Goal: Task Accomplishment & Management: Manage account settings

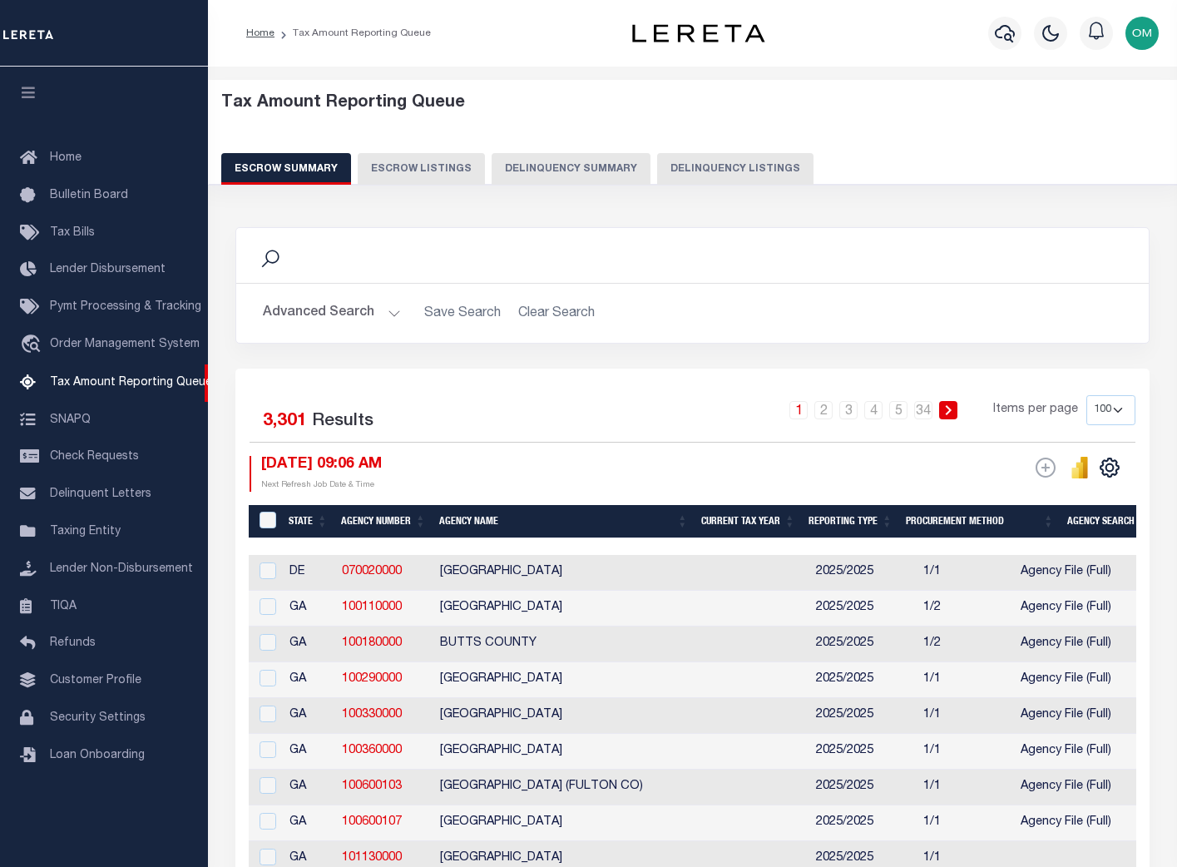
select select "100"
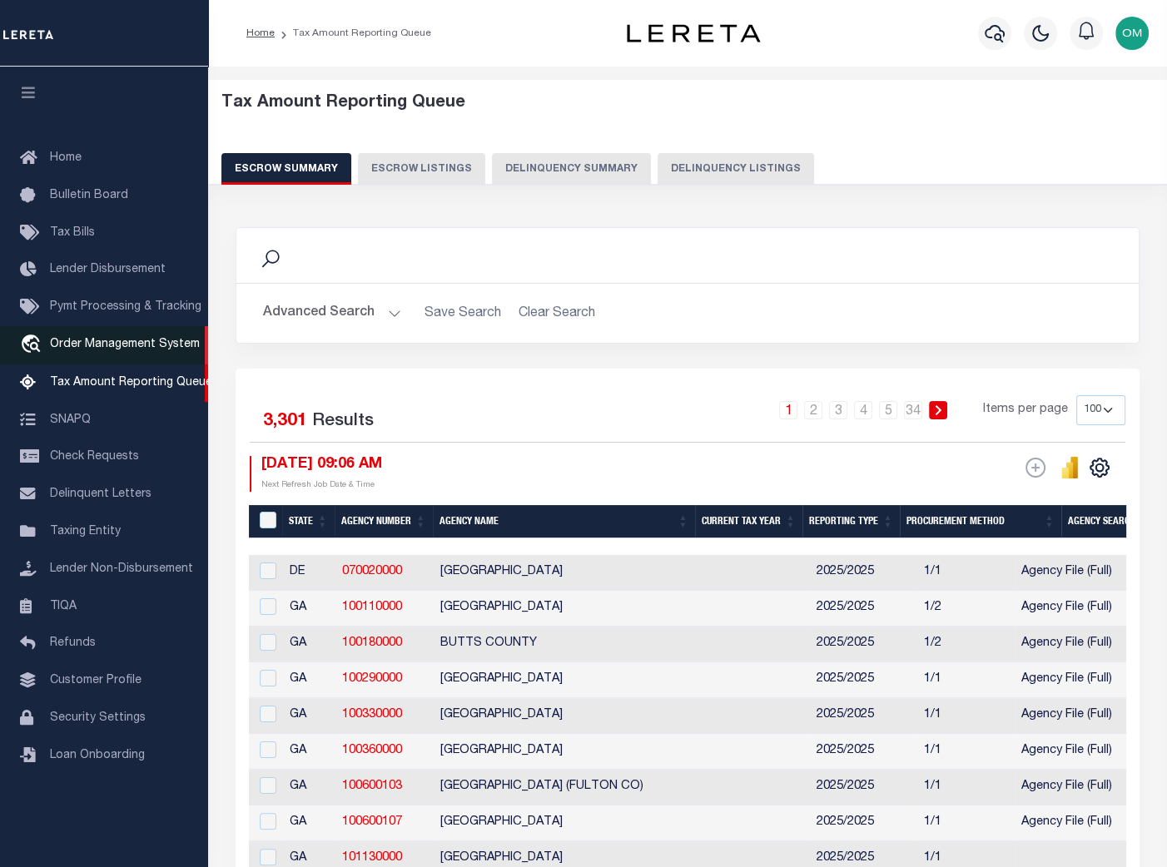
click at [97, 350] on span "Order Management System" at bounding box center [125, 345] width 150 height 12
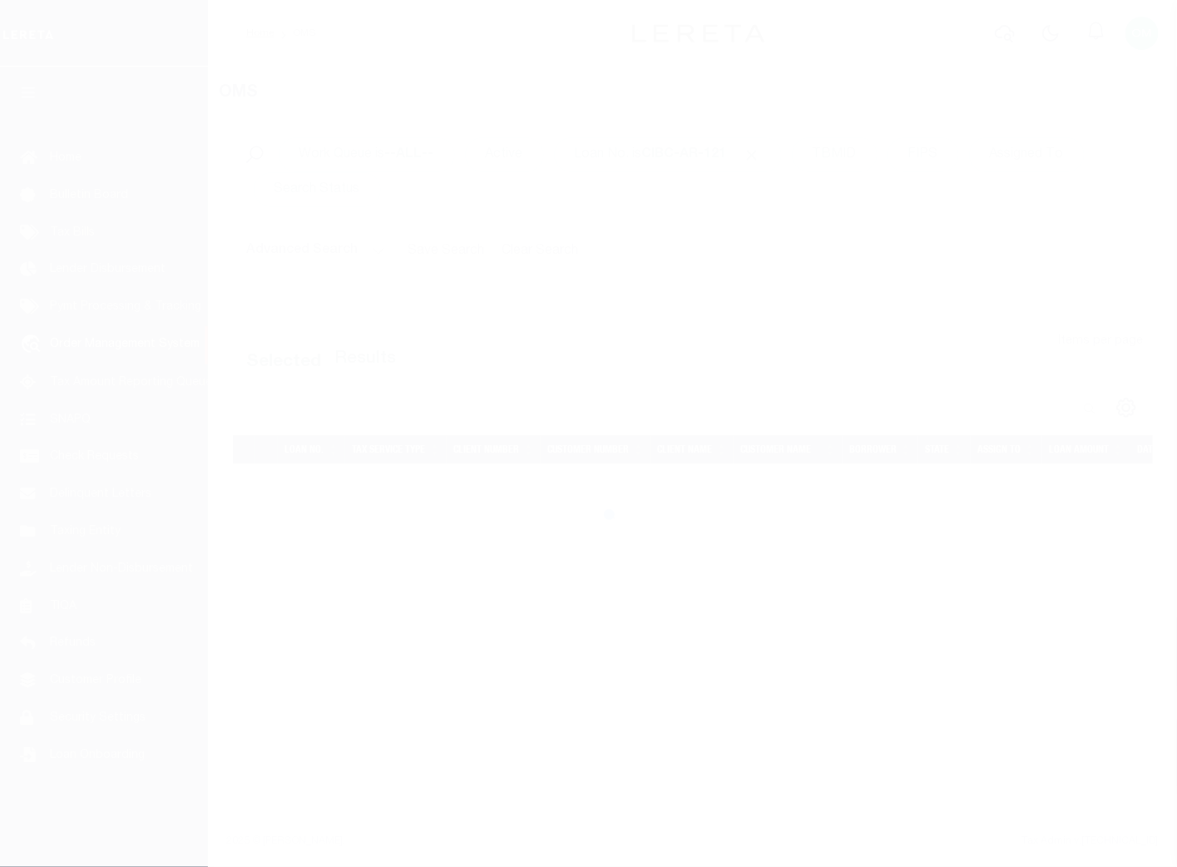
select select "200"
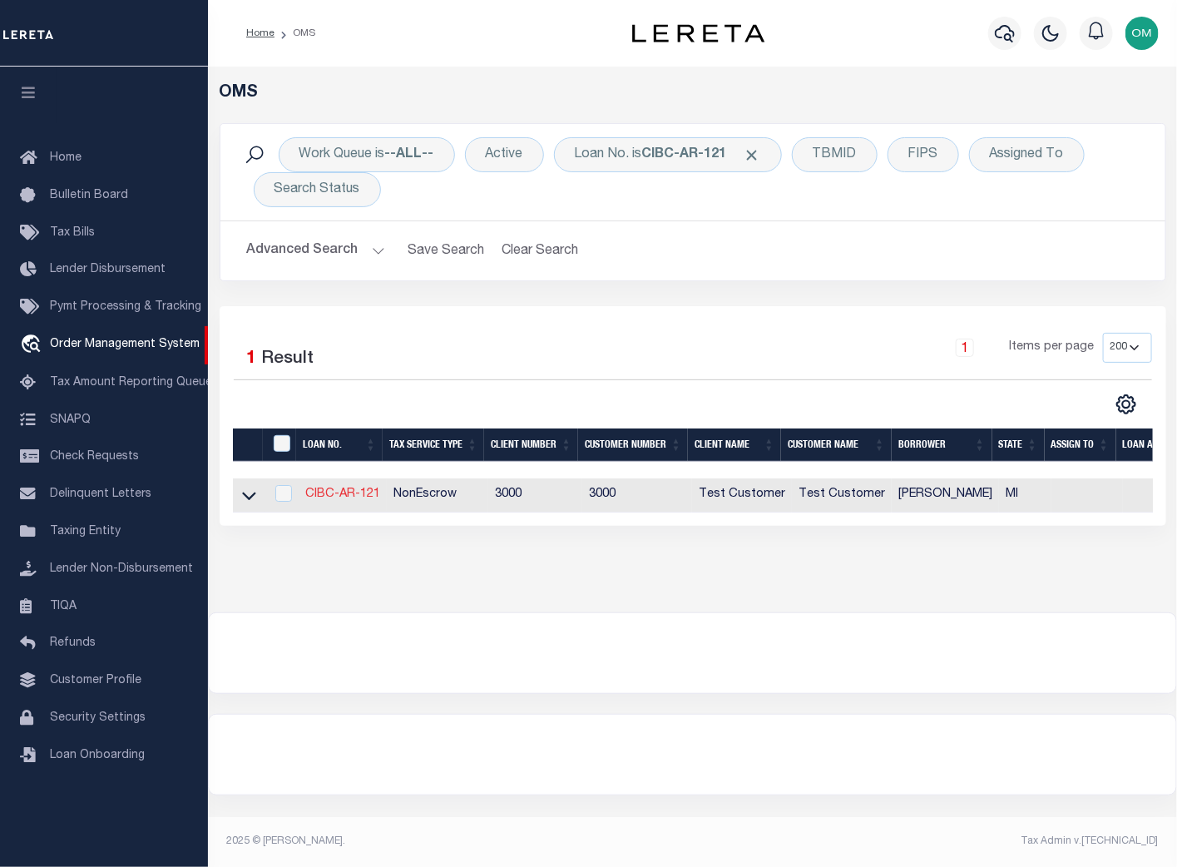
click at [361, 498] on link "CIBC-AR-121" at bounding box center [342, 494] width 75 height 12
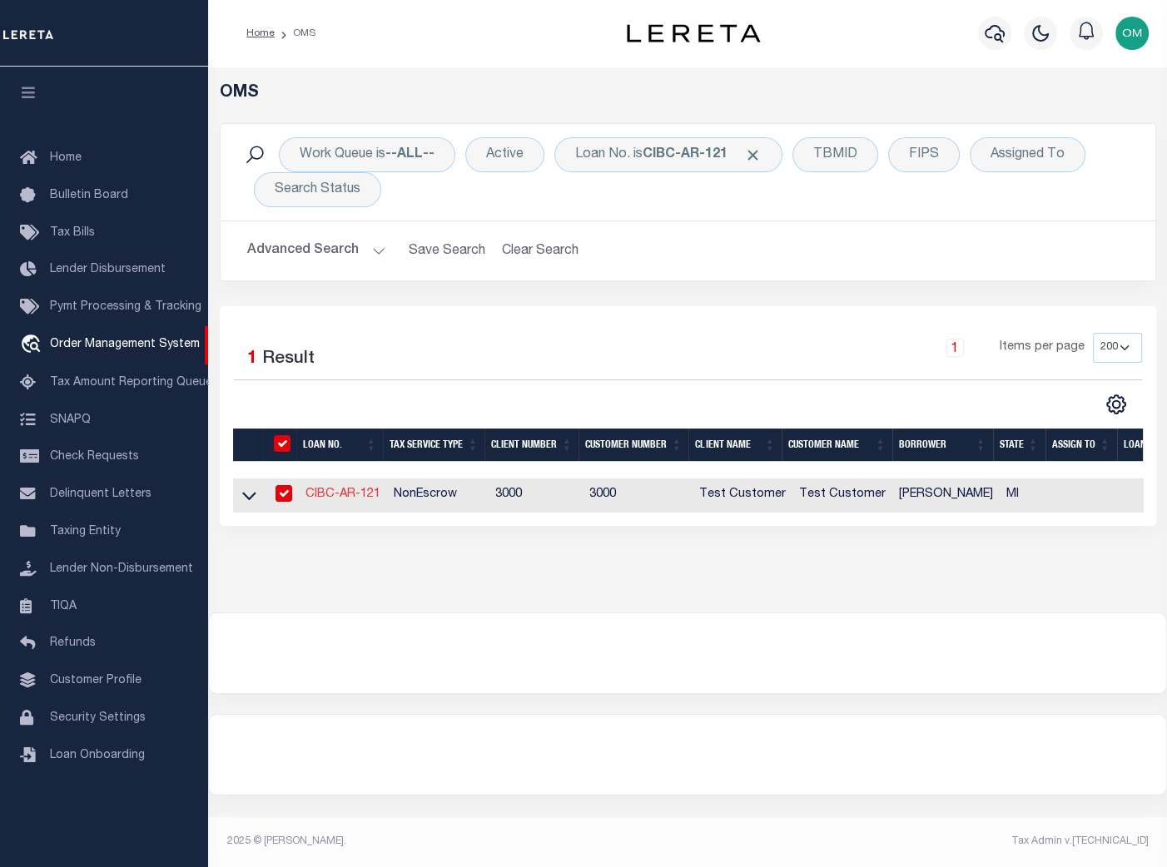
type input "CIBC-AR-121"
type input "[PERSON_NAME]"
select select
type input "2517 TAYLOR ST"
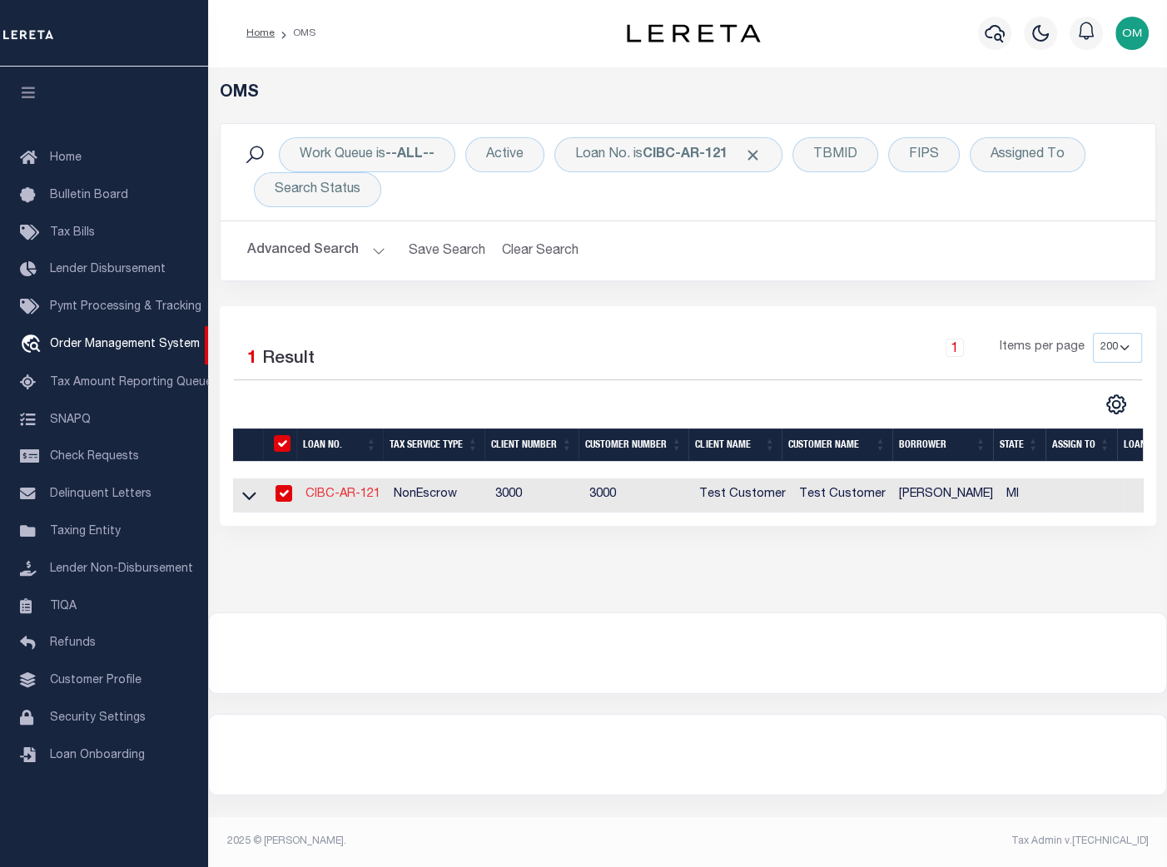
type input "DETROIT MI 48206-2089"
type input "[DATE]"
select select "10"
select select "NonEscrow"
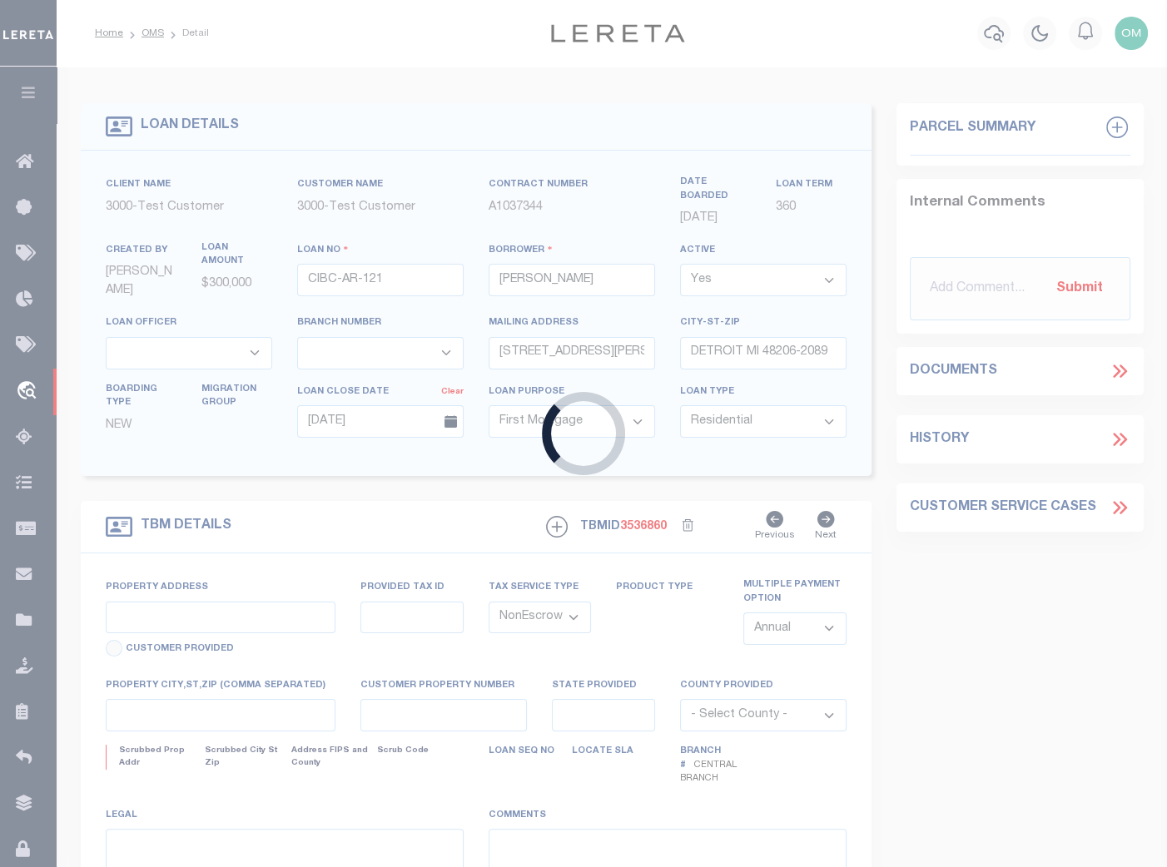
type input "2517 TAYLOR ST"
type input "DETROIT MI 48206-2089"
type input "MI"
select select "25317"
select select "2"
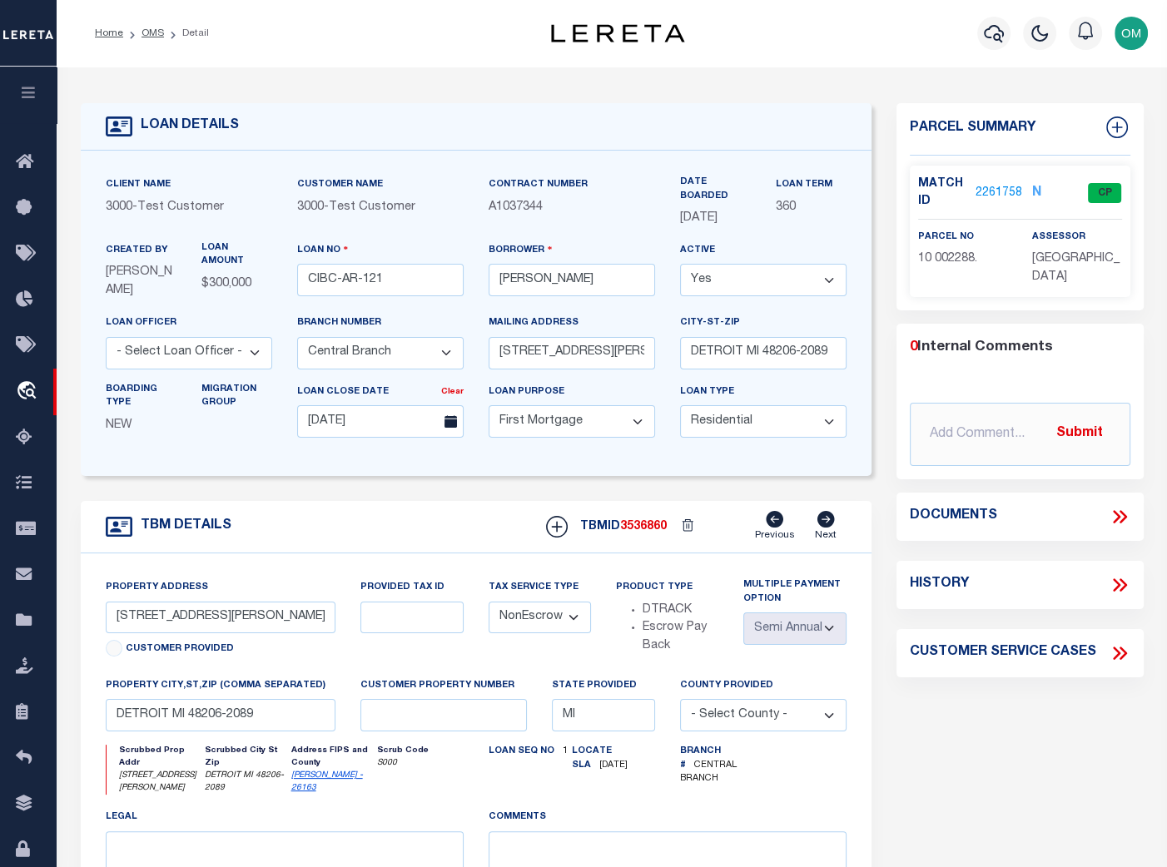
click at [983, 191] on link "2261758" at bounding box center [998, 193] width 47 height 17
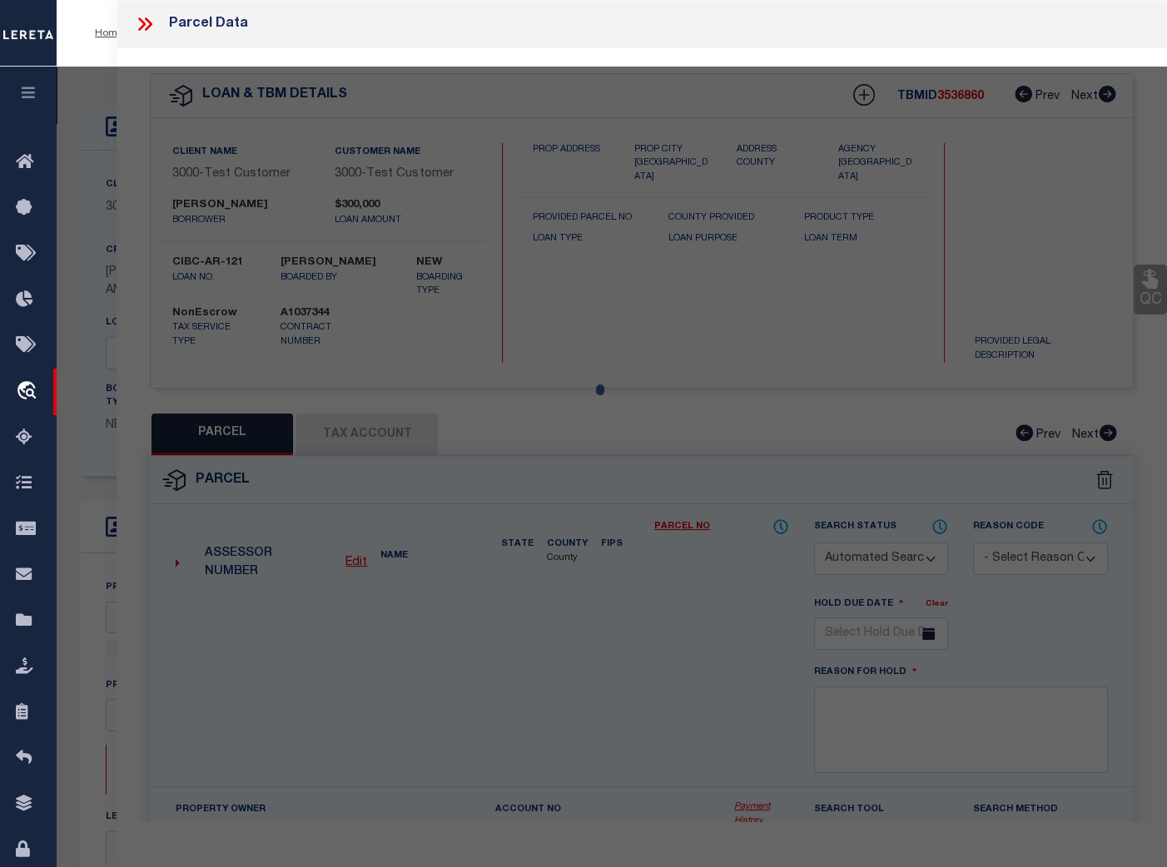
checkbox input "false"
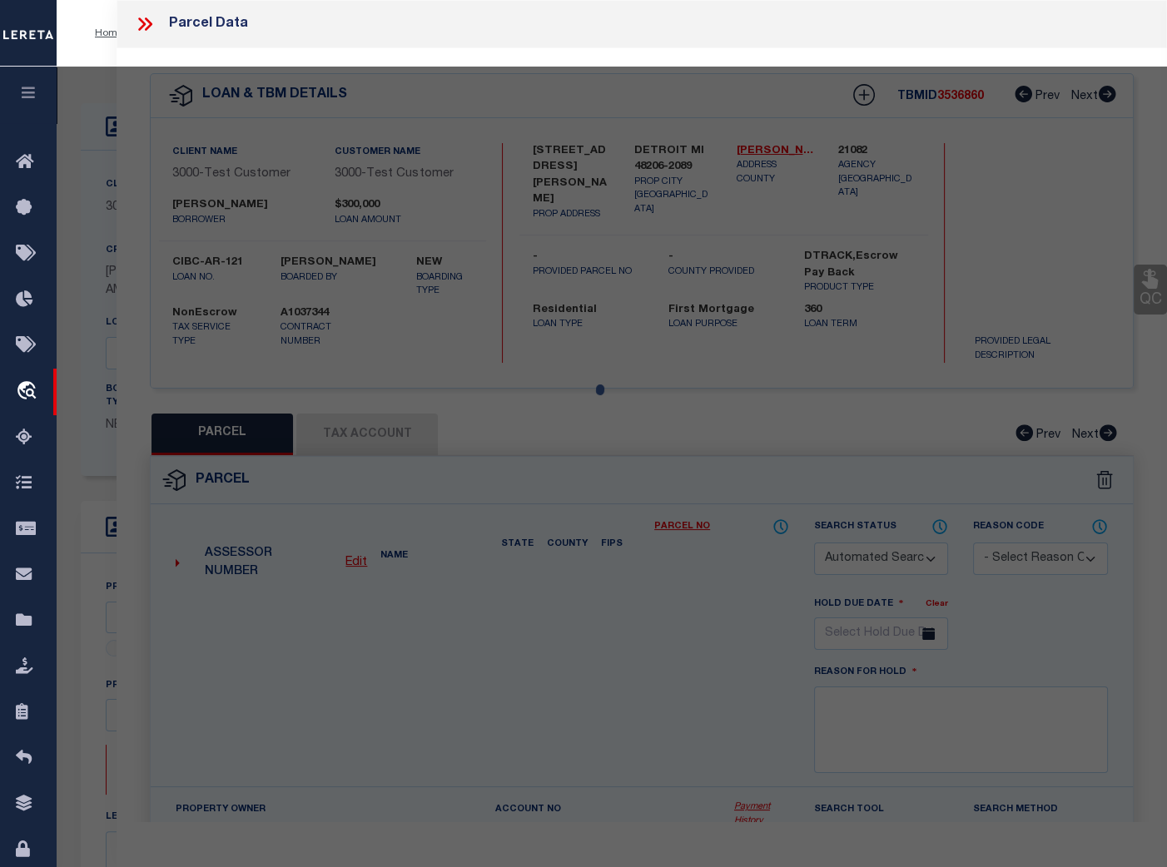
select select "CP"
type input "IVEY HOMES INC"
select select "ATL"
select select "ADD"
type input "2517 TAYLOR ST"
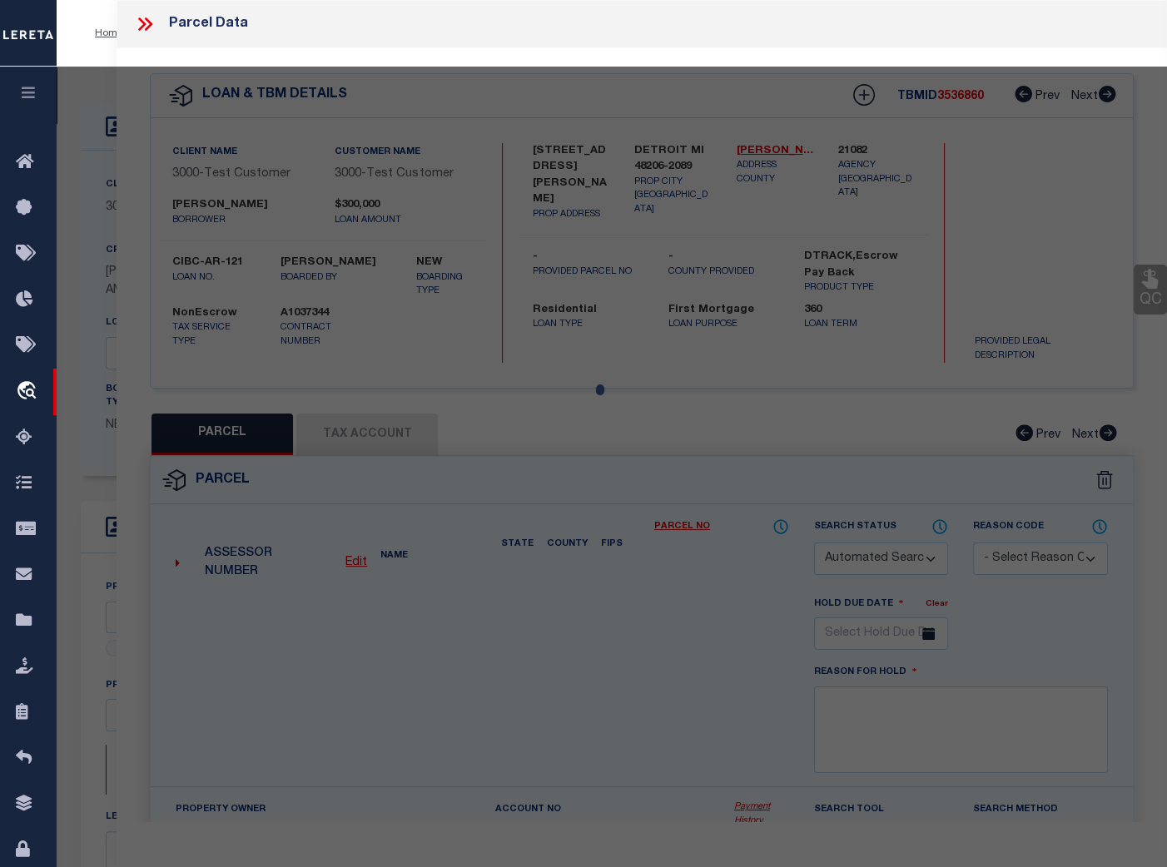
type input "DETROIT, MI 48206"
type textarea "S TAYLOR 135 JOY FARM SUB L32 P39-40 PLATS, W C R 10/99 35 X 127"
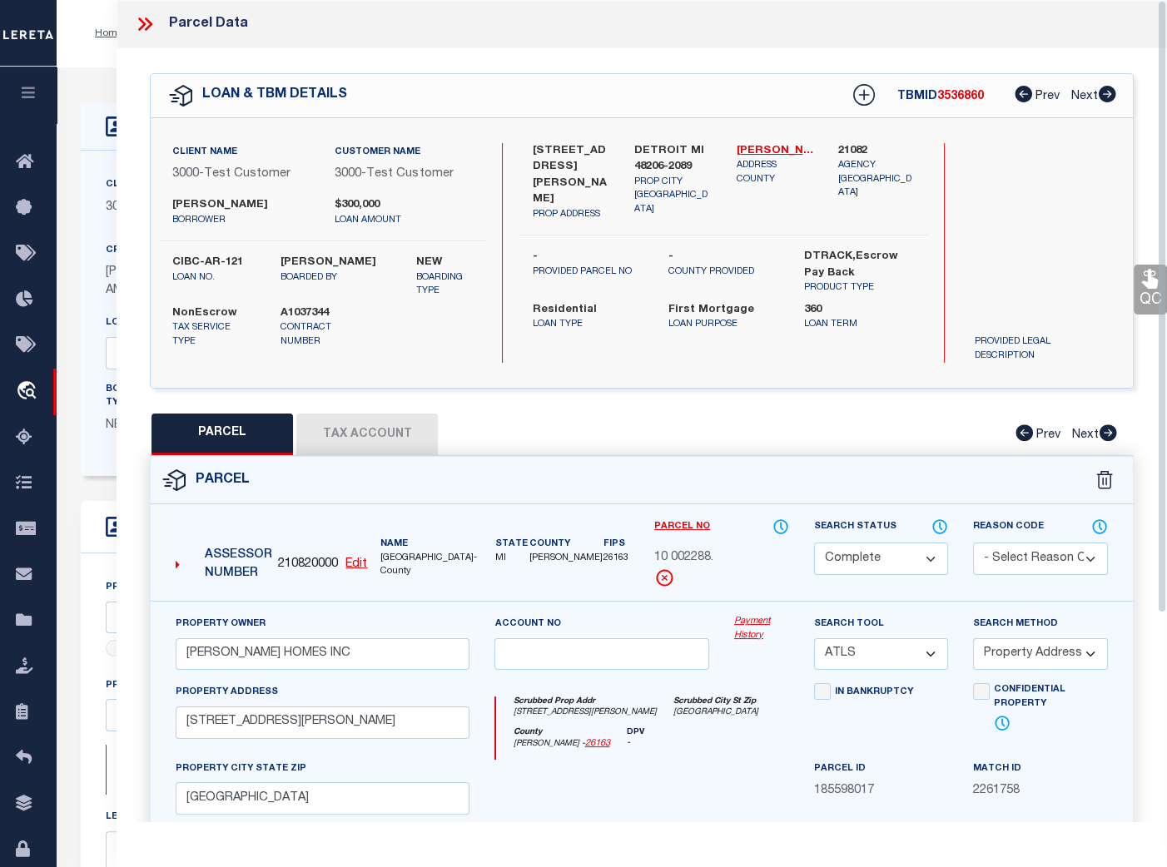
click at [752, 620] on link "Payment History" at bounding box center [761, 628] width 55 height 27
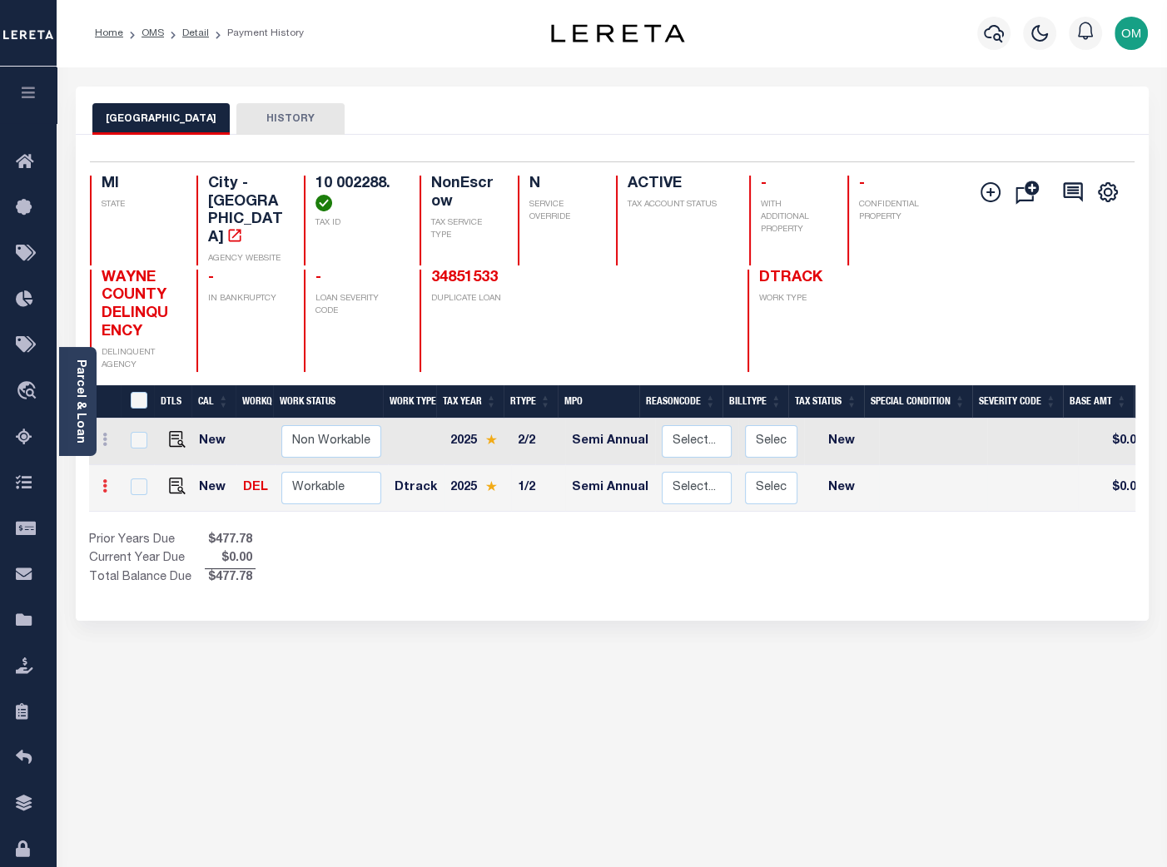
click at [102, 479] on icon at bounding box center [104, 485] width 5 height 13
click at [106, 479] on icon at bounding box center [104, 485] width 5 height 13
click at [107, 435] on link at bounding box center [105, 441] width 18 height 13
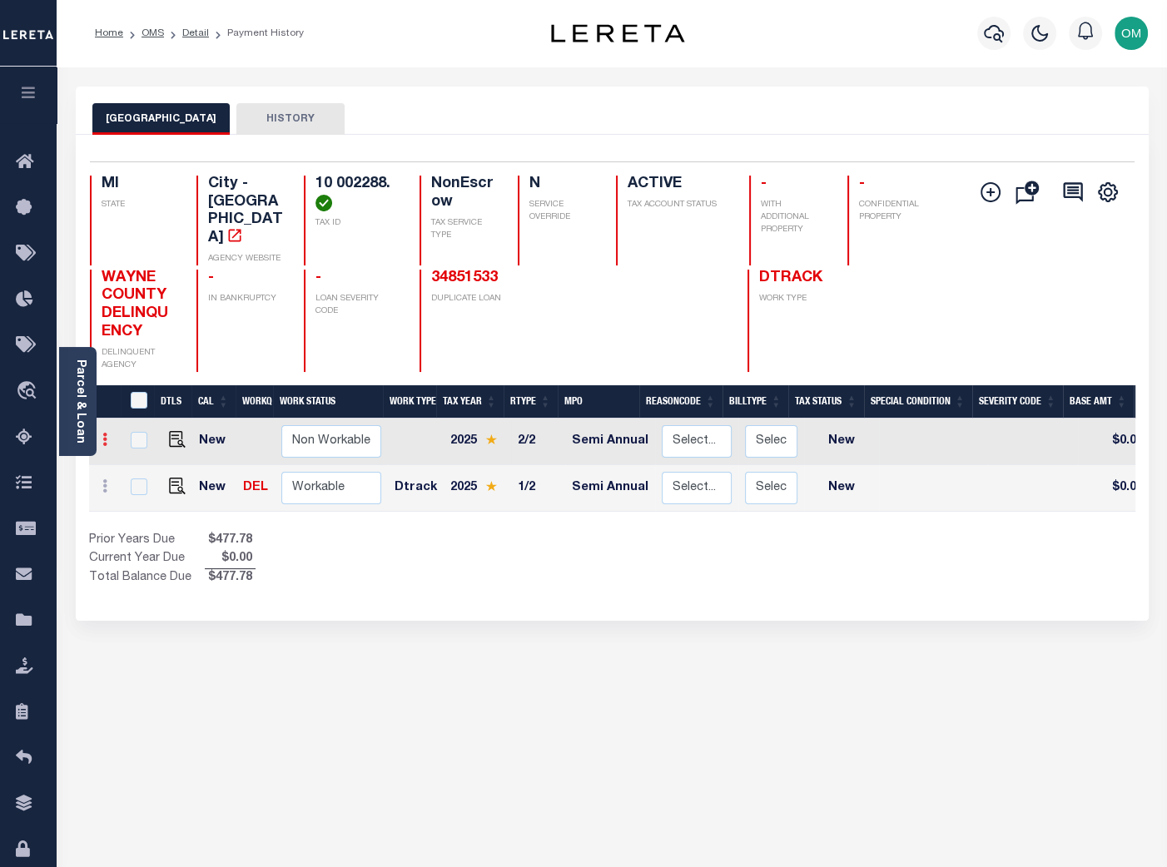
click at [107, 435] on link at bounding box center [105, 441] width 18 height 13
click at [992, 191] on icon "" at bounding box center [990, 192] width 20 height 20
click at [993, 191] on icon "" at bounding box center [990, 192] width 20 height 20
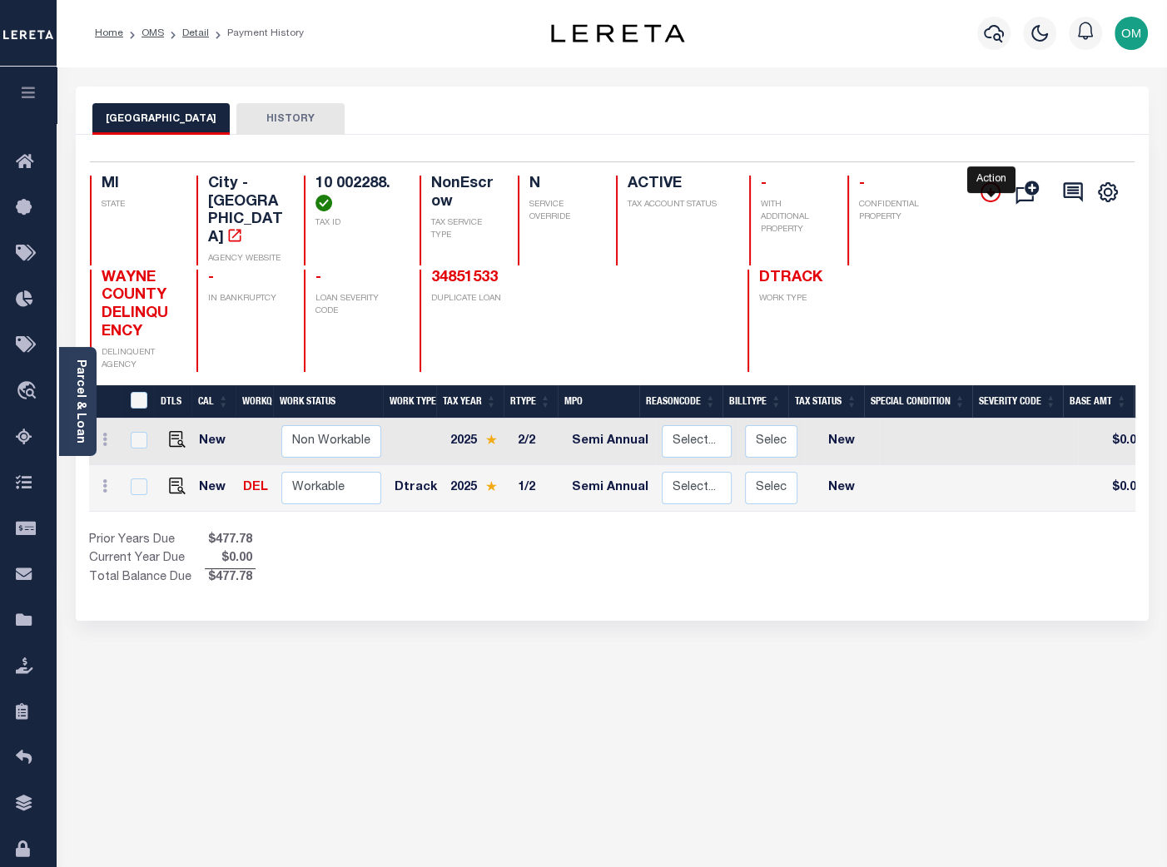
click at [993, 191] on icon "" at bounding box center [990, 192] width 20 height 20
click at [1024, 198] on icon "" at bounding box center [1029, 192] width 28 height 32
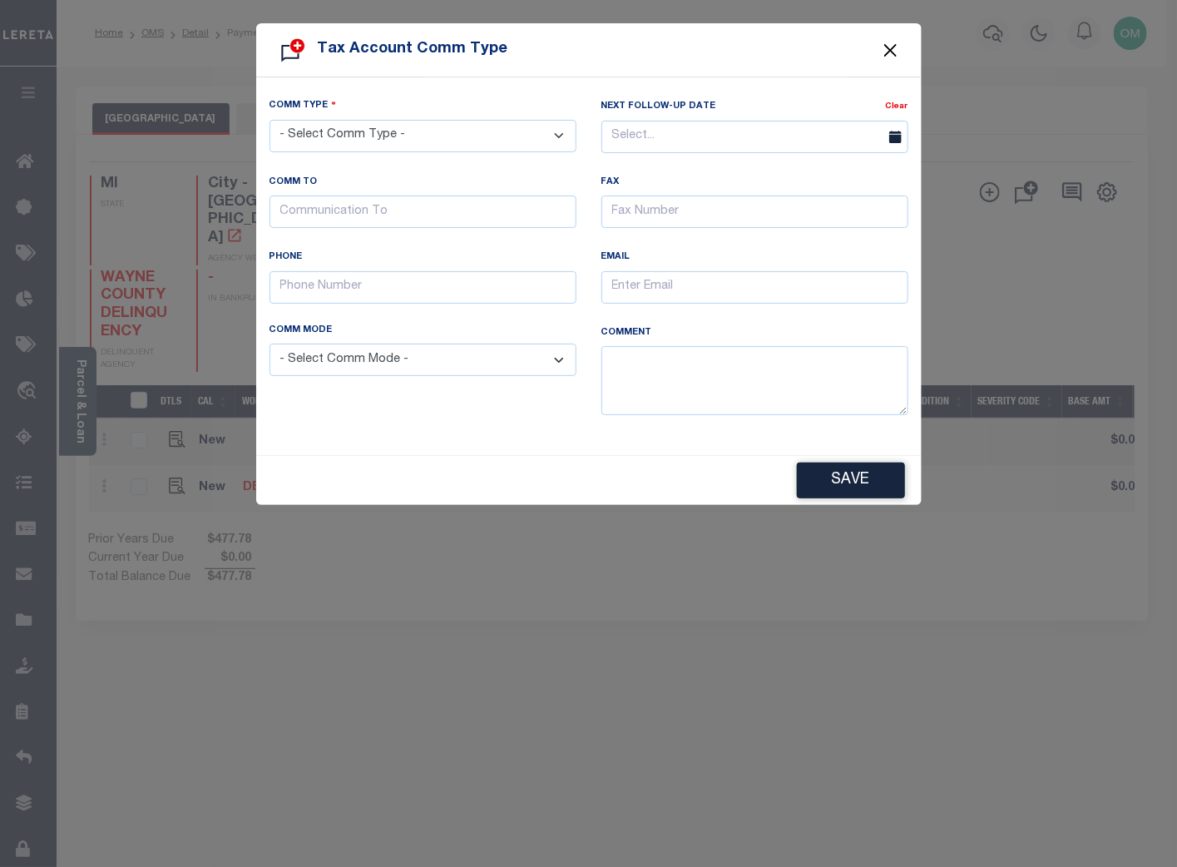
click at [894, 42] on button "Close" at bounding box center [891, 50] width 22 height 22
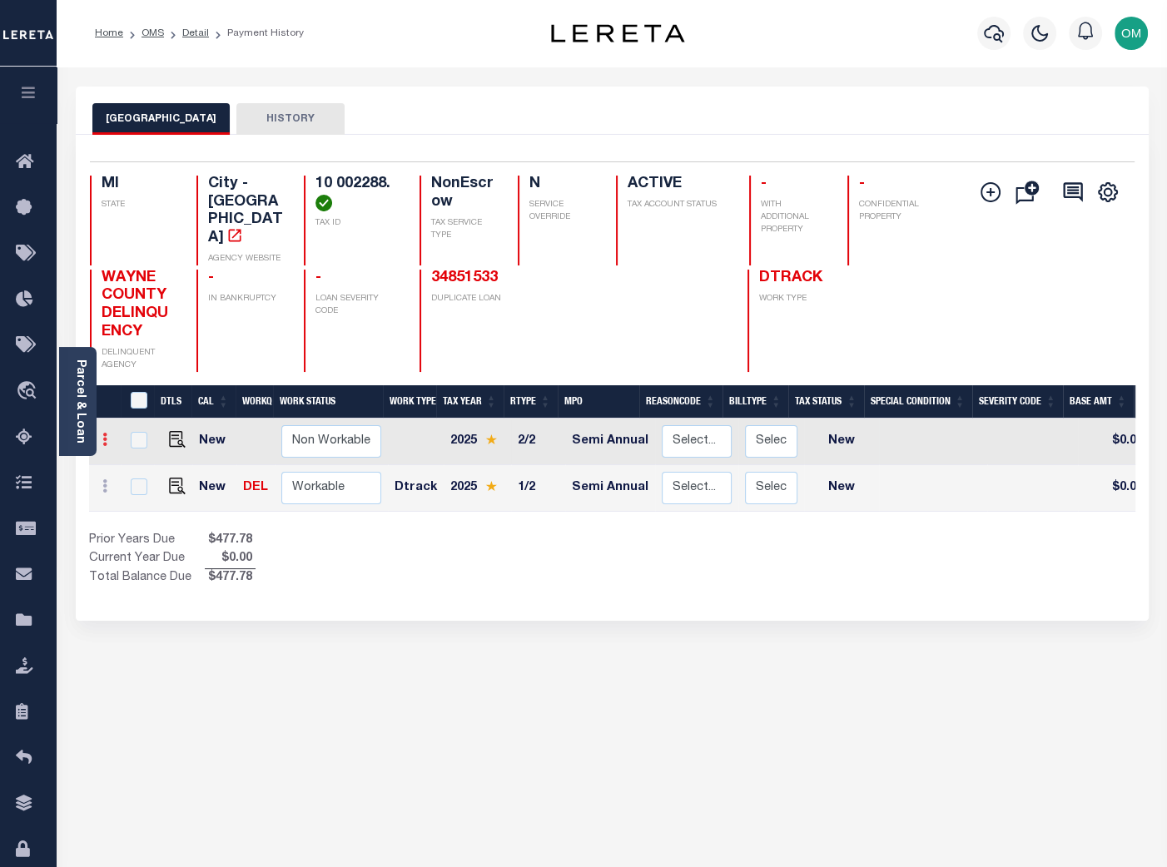
click at [107, 433] on icon at bounding box center [104, 439] width 5 height 13
click at [276, 125] on button "HISTORY" at bounding box center [290, 119] width 108 height 32
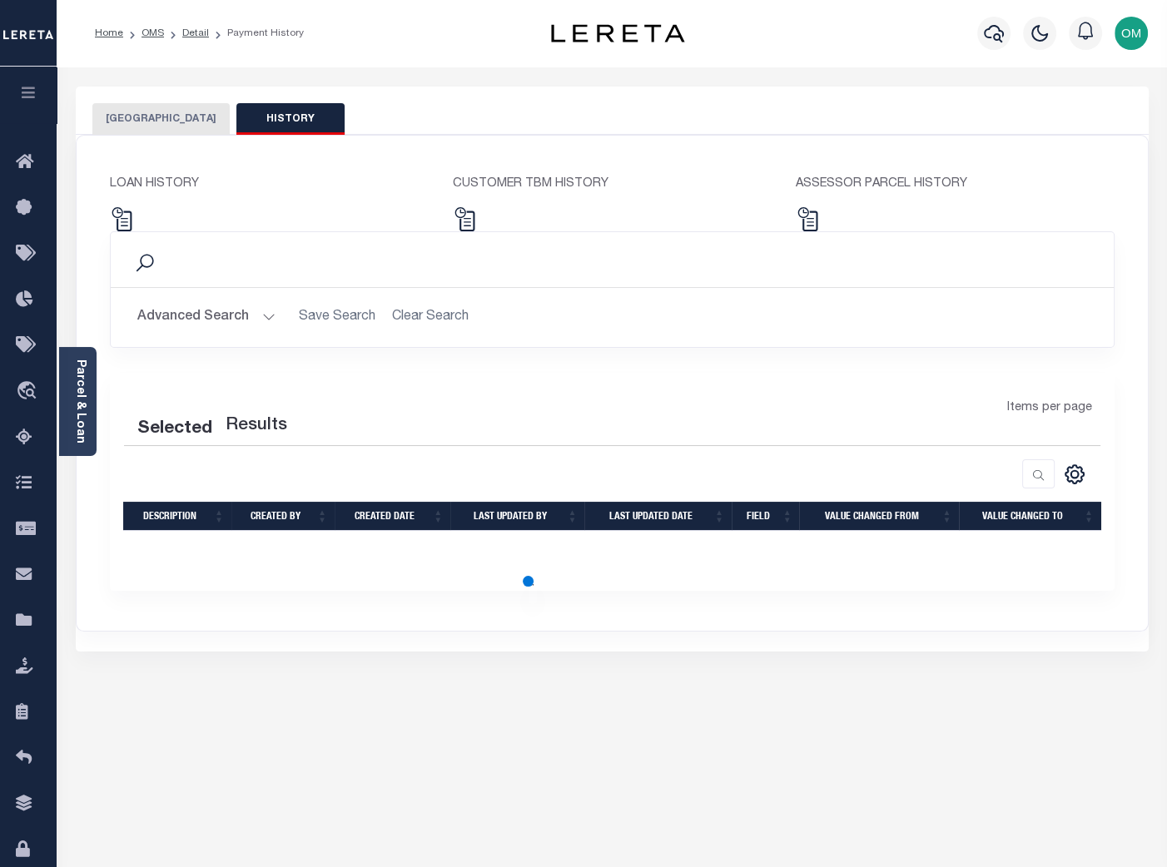
click at [151, 126] on button "[GEOGRAPHIC_DATA]" at bounding box center [160, 119] width 137 height 32
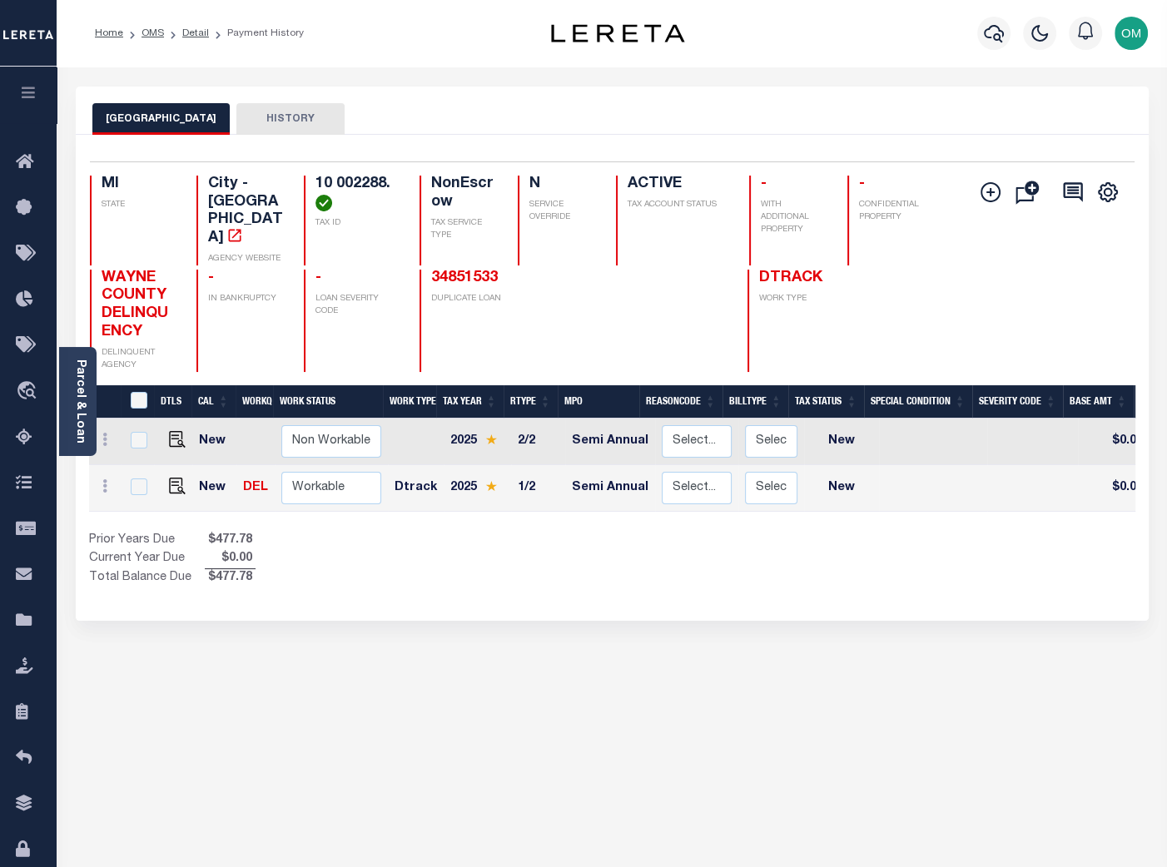
click at [1073, 726] on div "DETROIT CITY HISTORY Selected 2 Results" at bounding box center [612, 565] width 1098 height 956
drag, startPoint x: 253, startPoint y: 464, endPoint x: 701, endPoint y: 67, distance: 598.9
click at [253, 482] on link "DEL" at bounding box center [255, 488] width 25 height 12
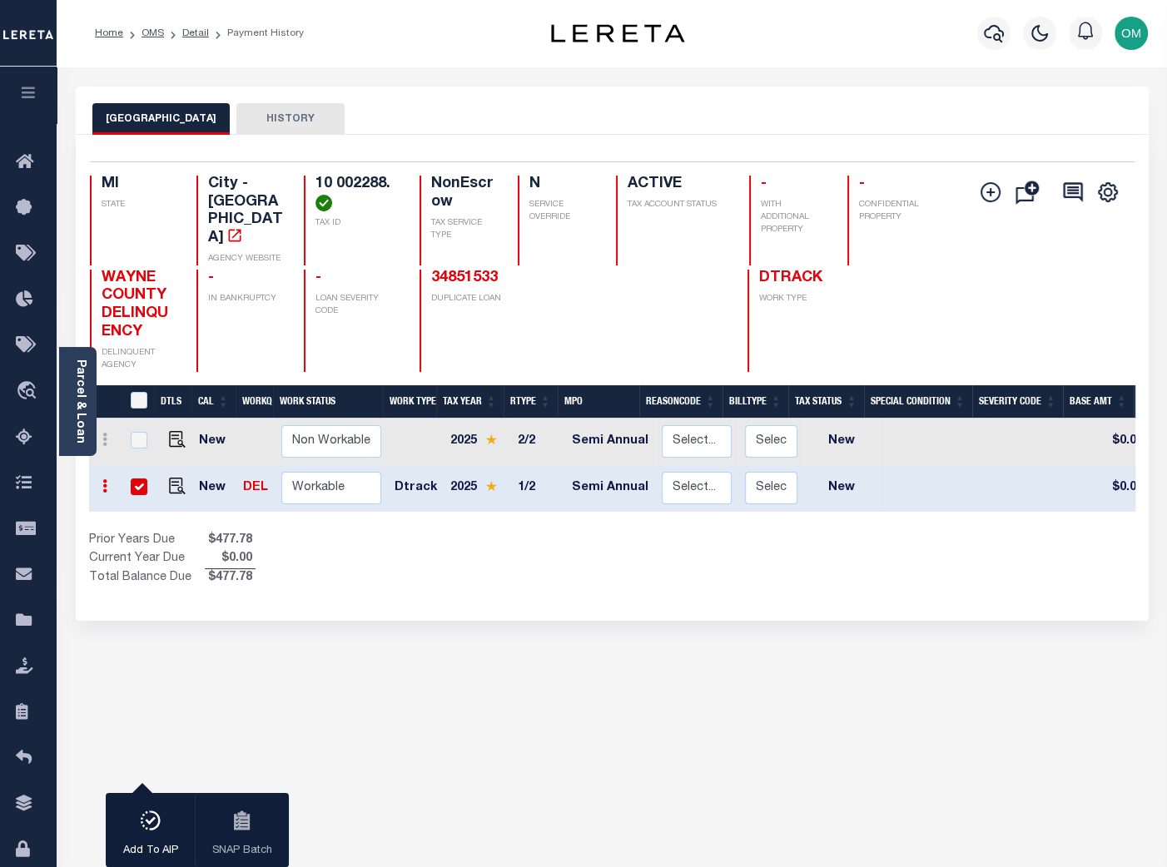
checkbox input "true"
click at [240, 116] on button "HISTORY" at bounding box center [290, 119] width 108 height 32
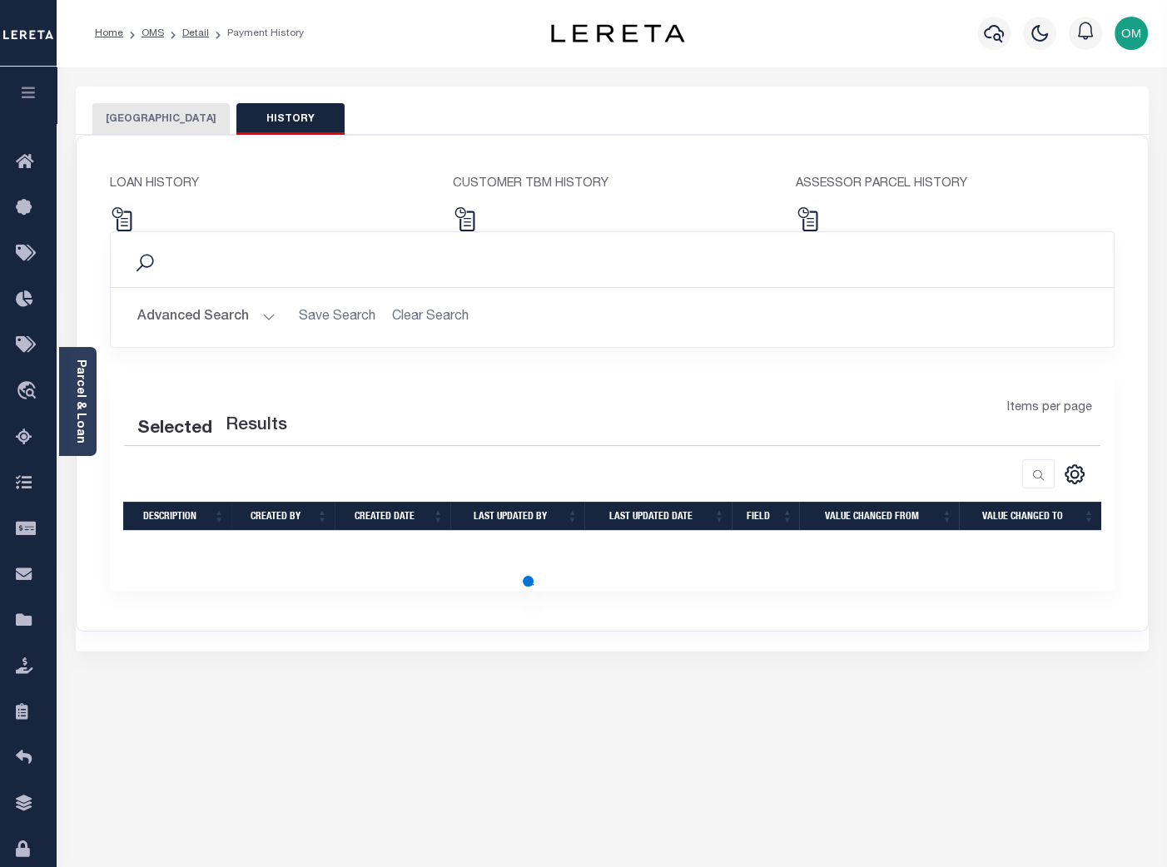
click at [141, 114] on button "[GEOGRAPHIC_DATA]" at bounding box center [160, 119] width 137 height 32
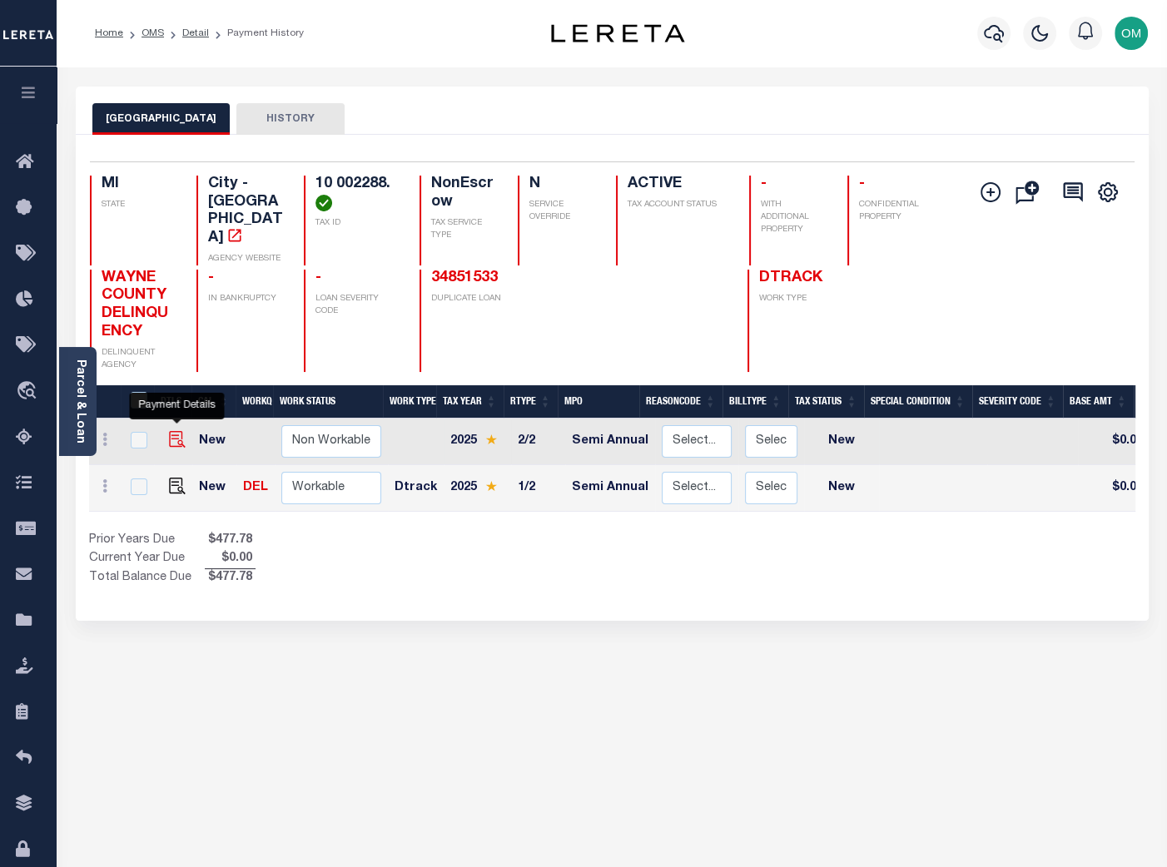
click at [175, 431] on img "" at bounding box center [177, 439] width 17 height 17
checkbox input "true"
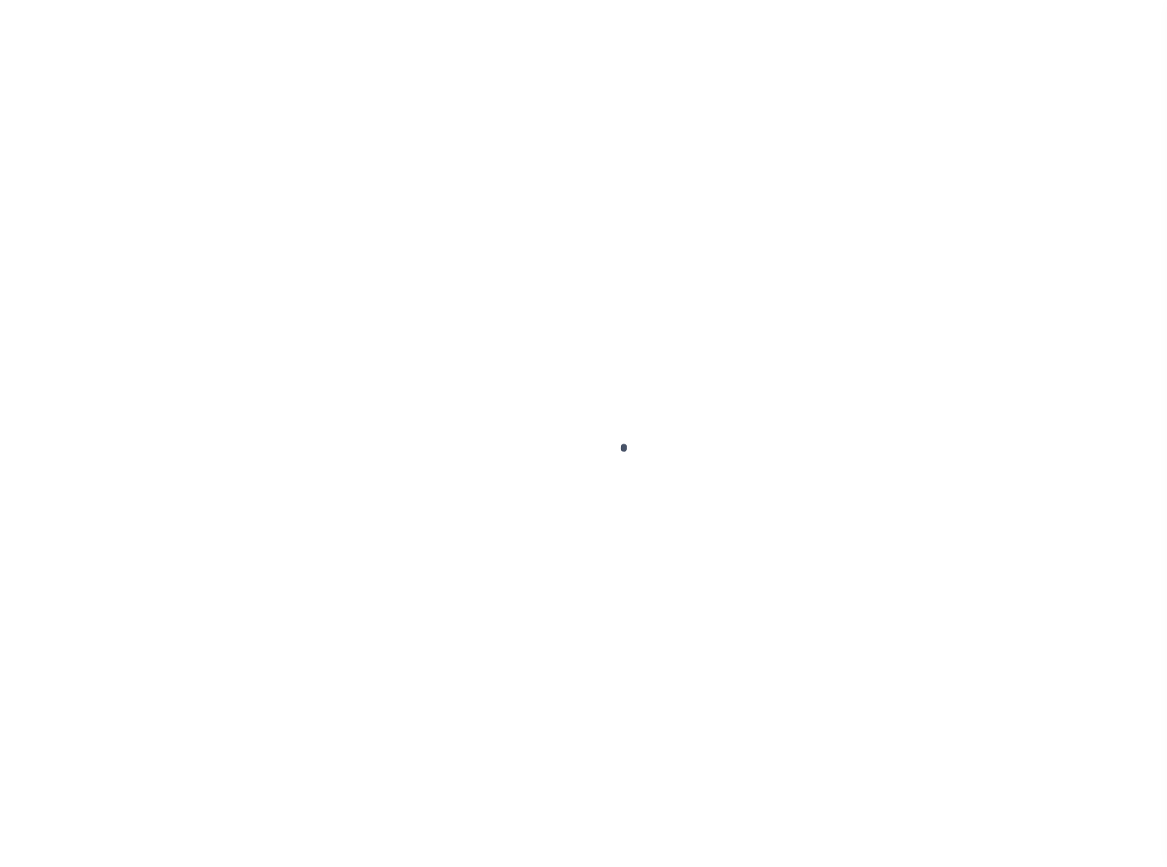
type input "Semi Annual"
type input "[DATE]"
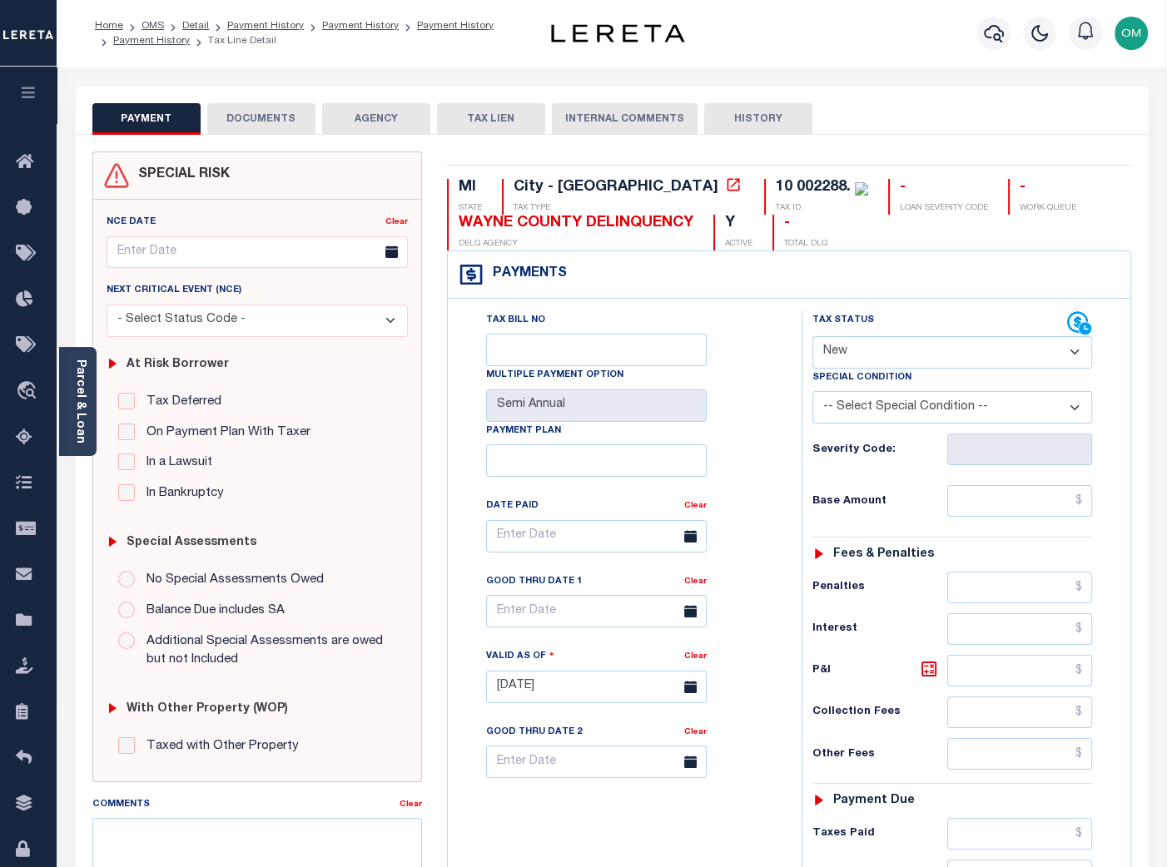
click at [857, 355] on select "- Select Status Code - Open Due/Unpaid Paid Incomplete No Tax Due Internal Refu…" at bounding box center [952, 352] width 280 height 32
select select "DUE"
click at [812, 337] on select "- Select Status Code - Open Due/Unpaid Paid Incomplete No Tax Due Internal Refu…" at bounding box center [952, 352] width 280 height 32
type input "[DATE]"
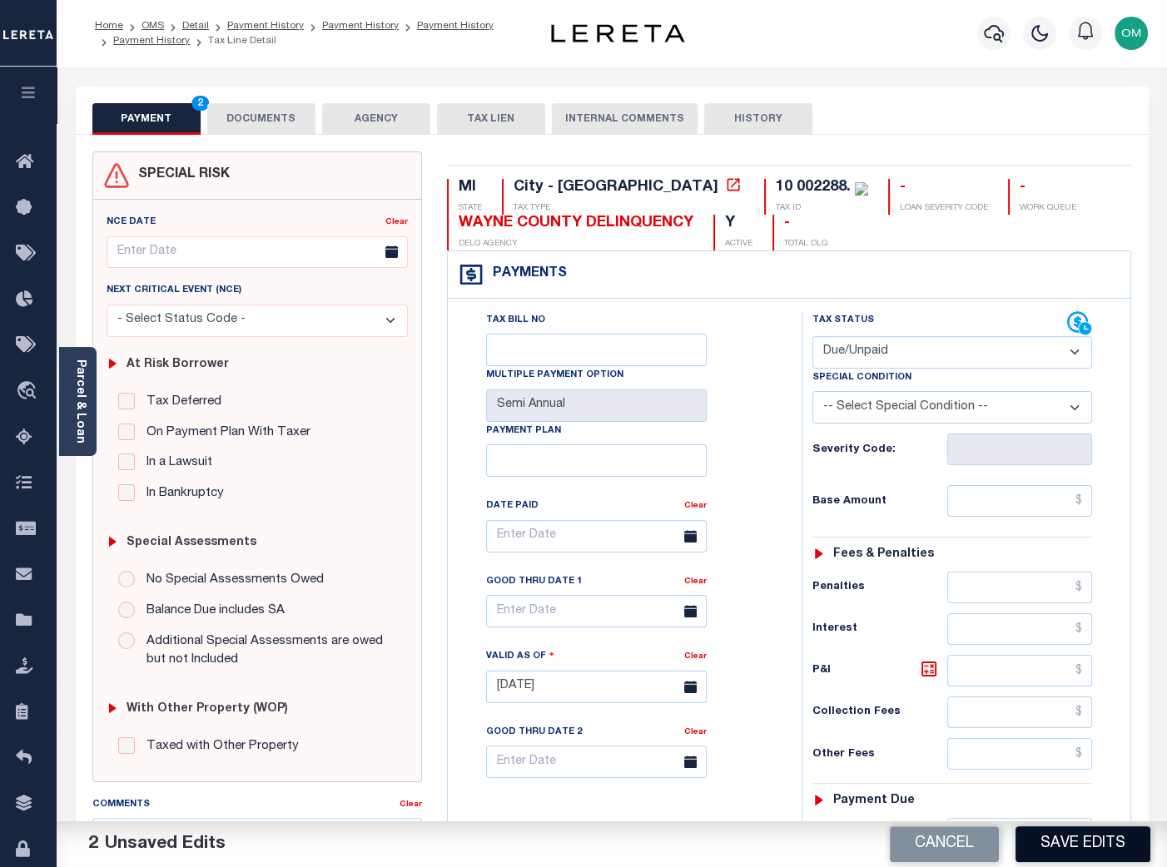
click at [1062, 844] on button "Save Edits" at bounding box center [1082, 844] width 135 height 36
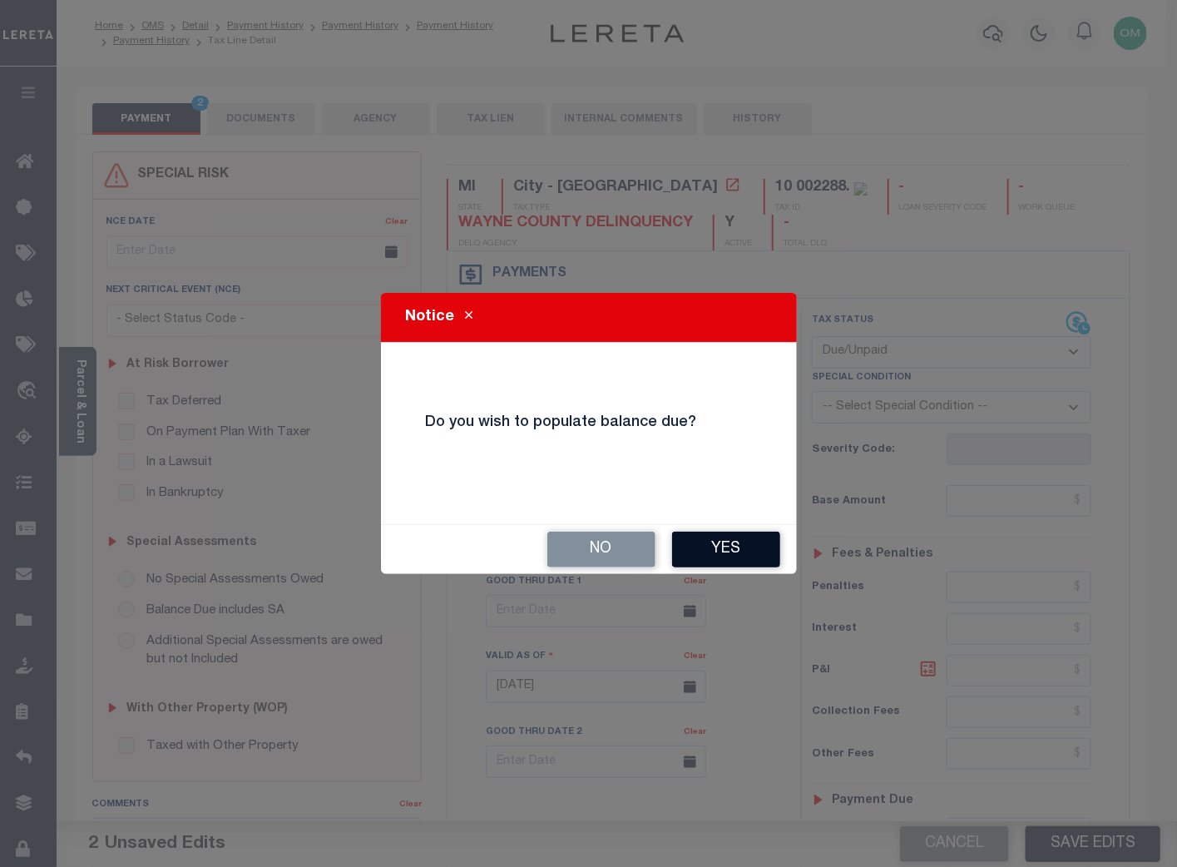
click at [715, 546] on button "Yes" at bounding box center [726, 550] width 108 height 36
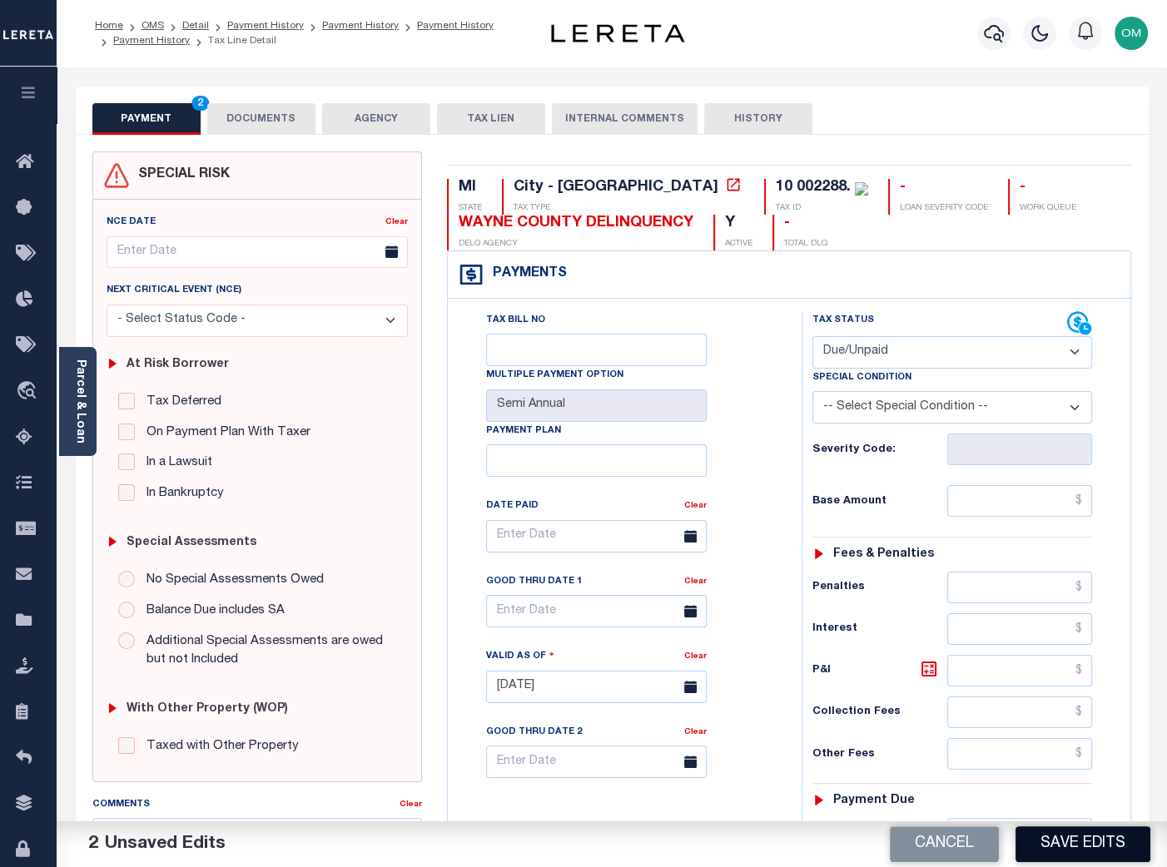
click at [1078, 844] on button "Save Edits" at bounding box center [1082, 844] width 135 height 36
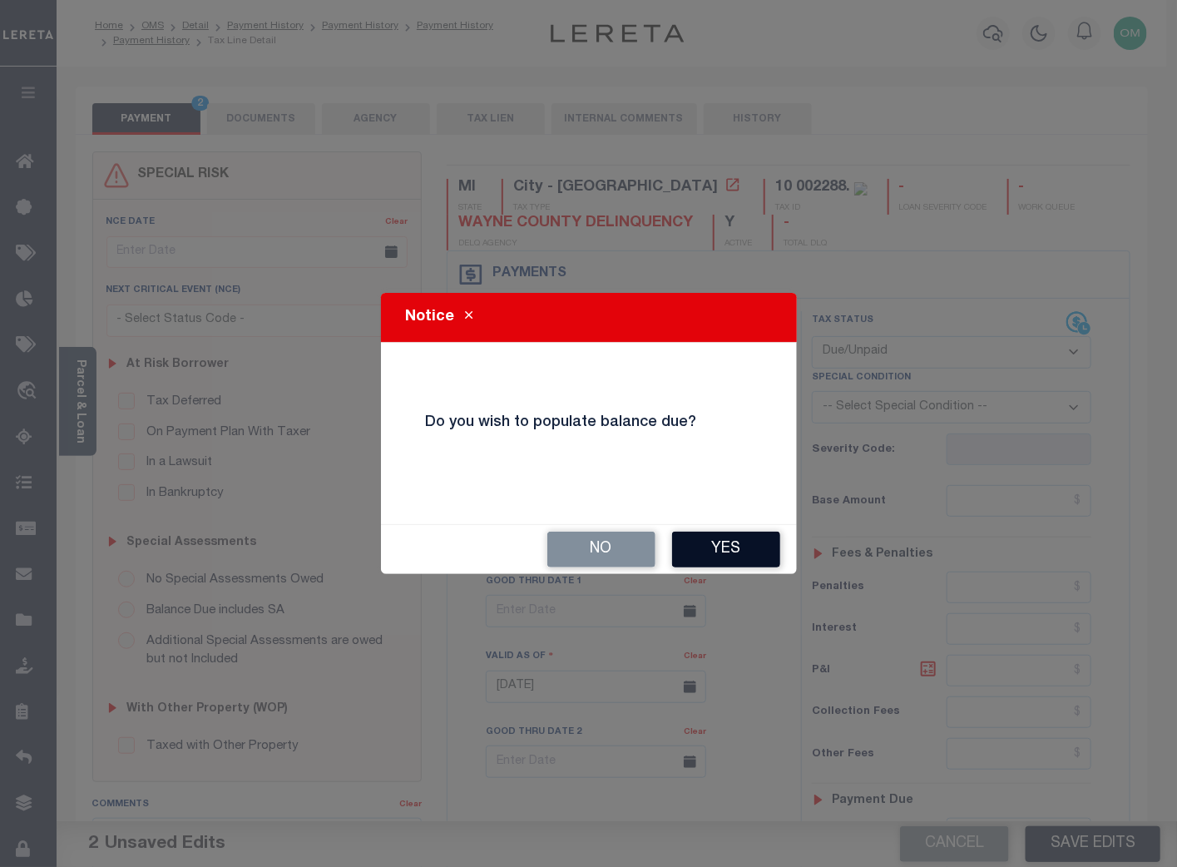
click at [736, 548] on button "Yes" at bounding box center [726, 550] width 108 height 36
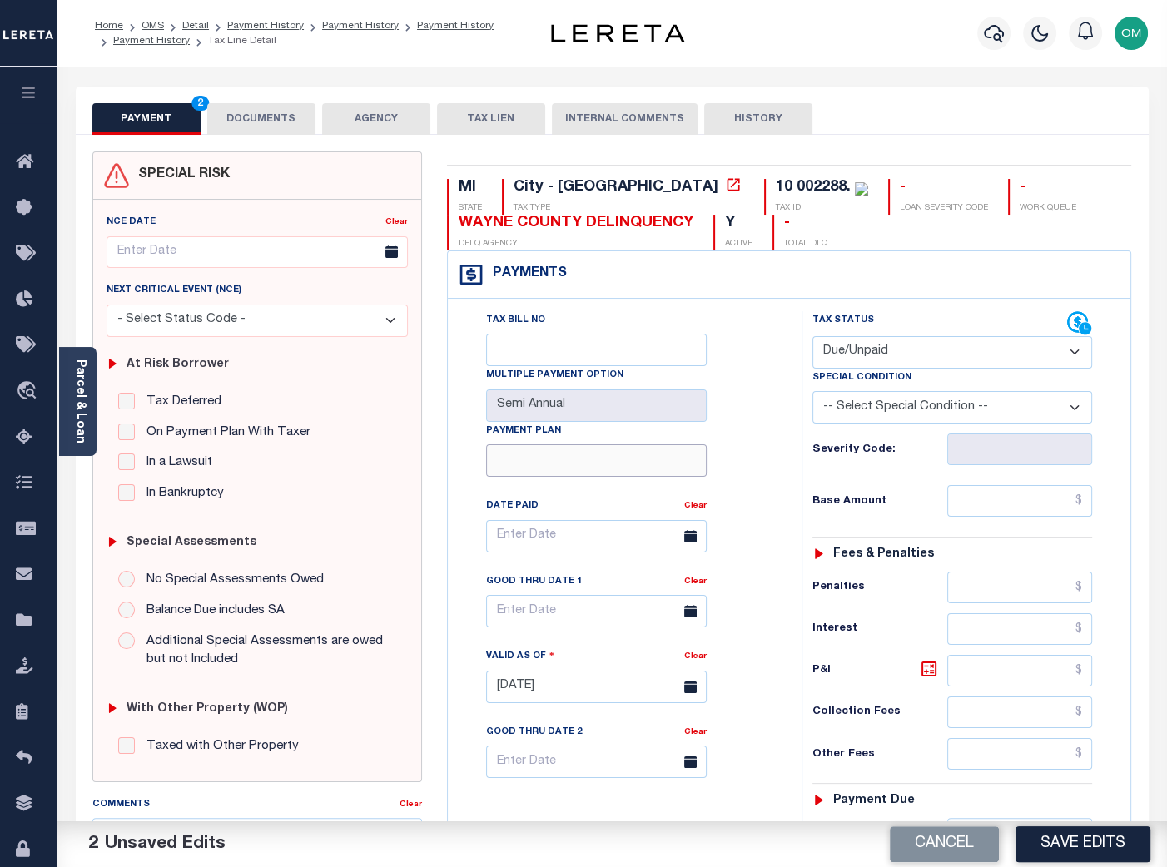
click at [650, 464] on input "Payment Plan" at bounding box center [596, 460] width 221 height 32
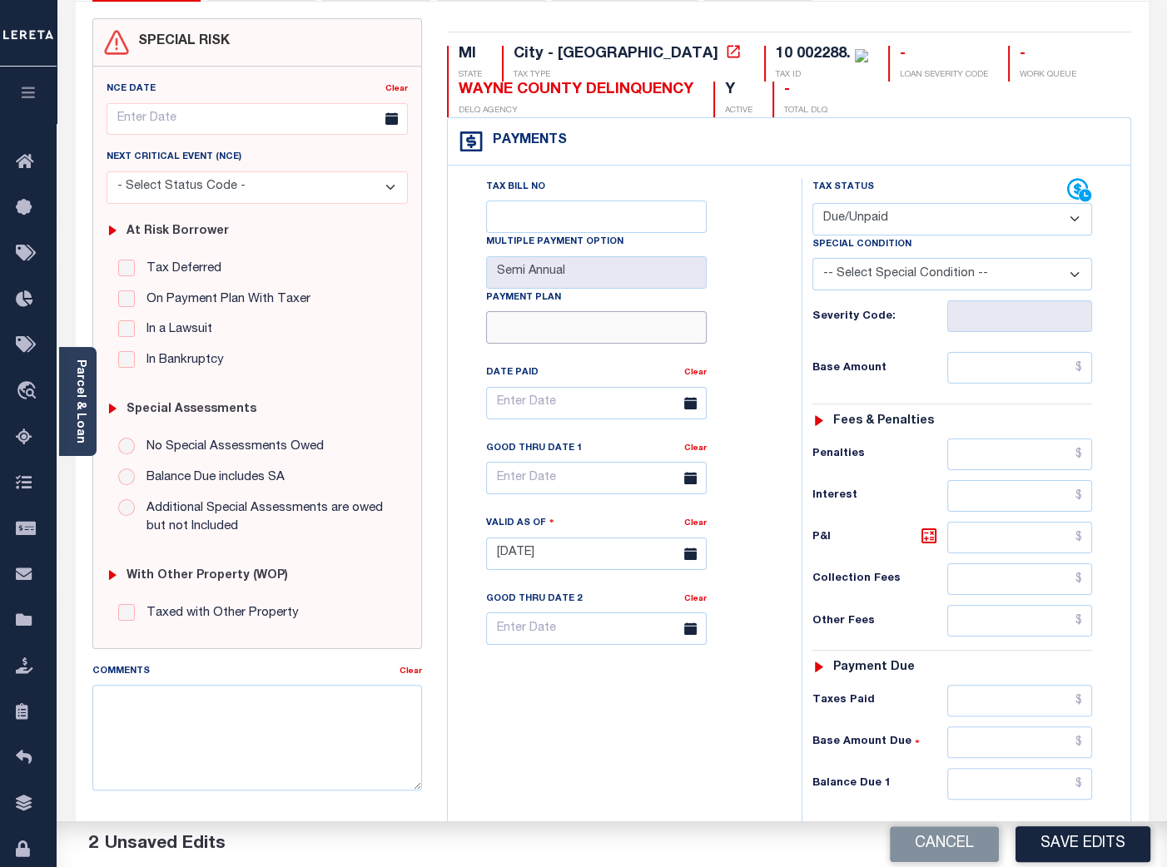
scroll to position [151, 0]
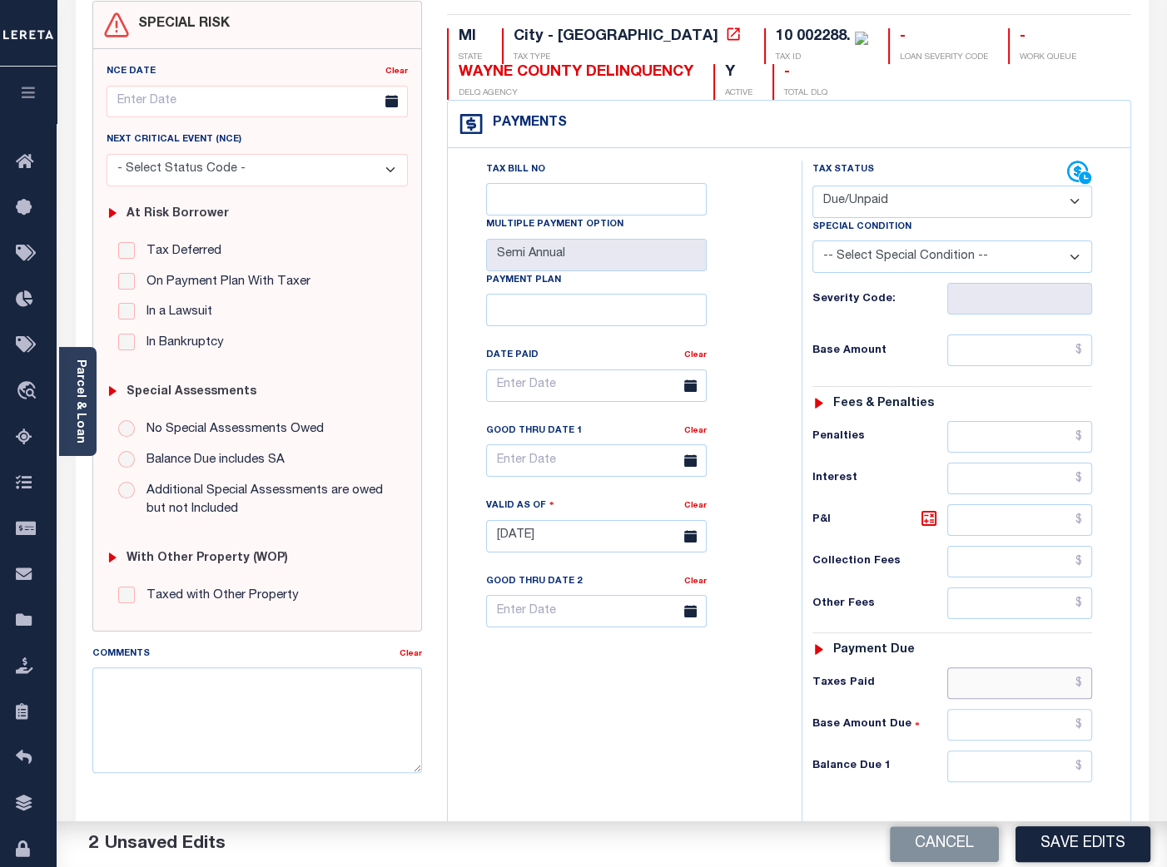
click at [1005, 689] on input "text" at bounding box center [1020, 683] width 146 height 32
click at [999, 349] on input "text" at bounding box center [1020, 351] width 146 height 32
type input "$2,000.00"
click at [1105, 840] on button "Save Edits" at bounding box center [1082, 844] width 135 height 36
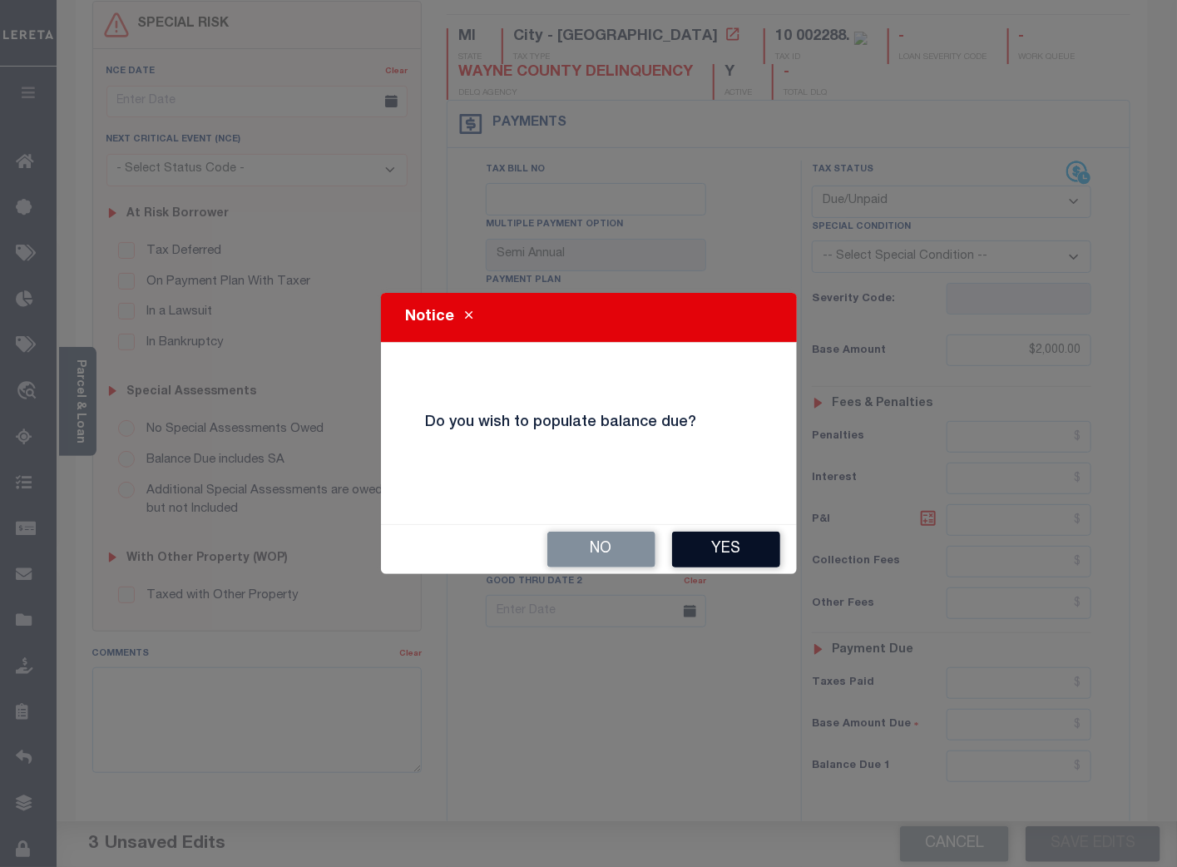
click at [724, 551] on button "Yes" at bounding box center [726, 550] width 108 height 36
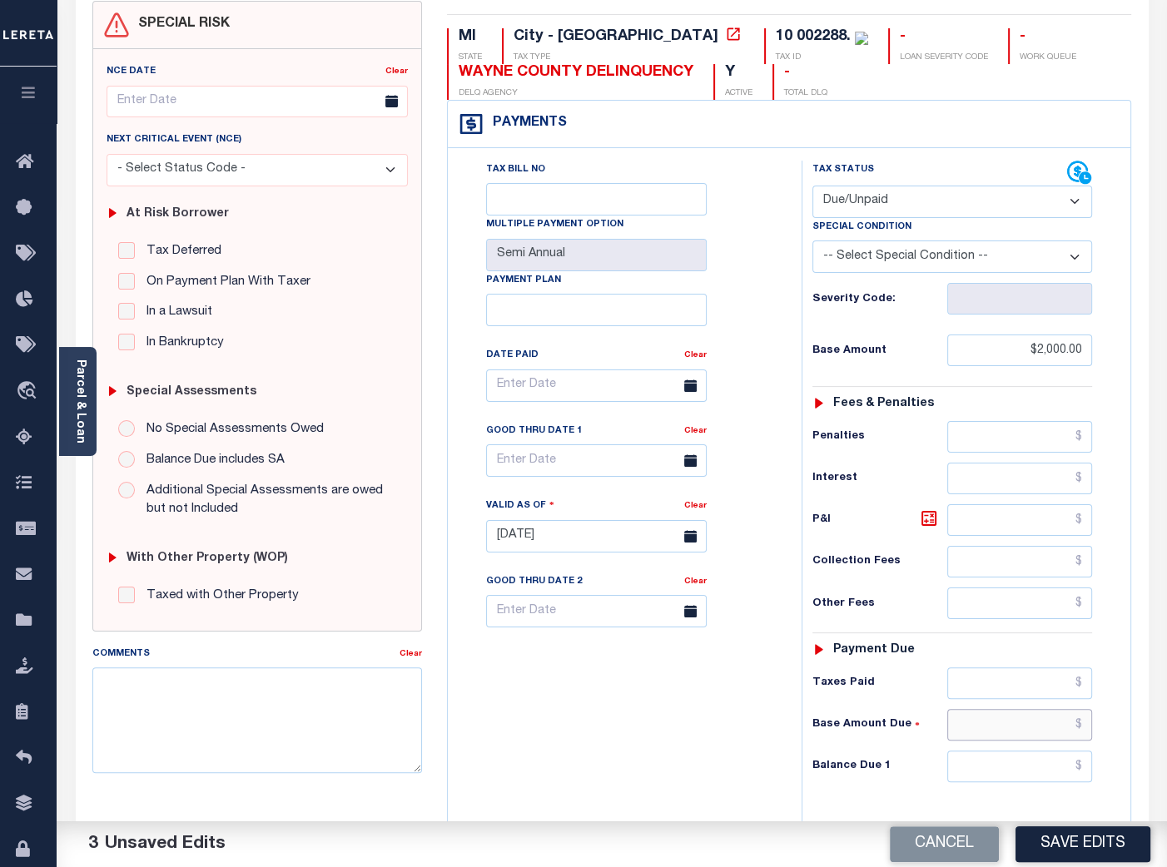
click at [1008, 726] on input "text" at bounding box center [1020, 725] width 146 height 32
type input "$2,000.00"
click at [1093, 845] on button "Save Edits" at bounding box center [1082, 844] width 135 height 36
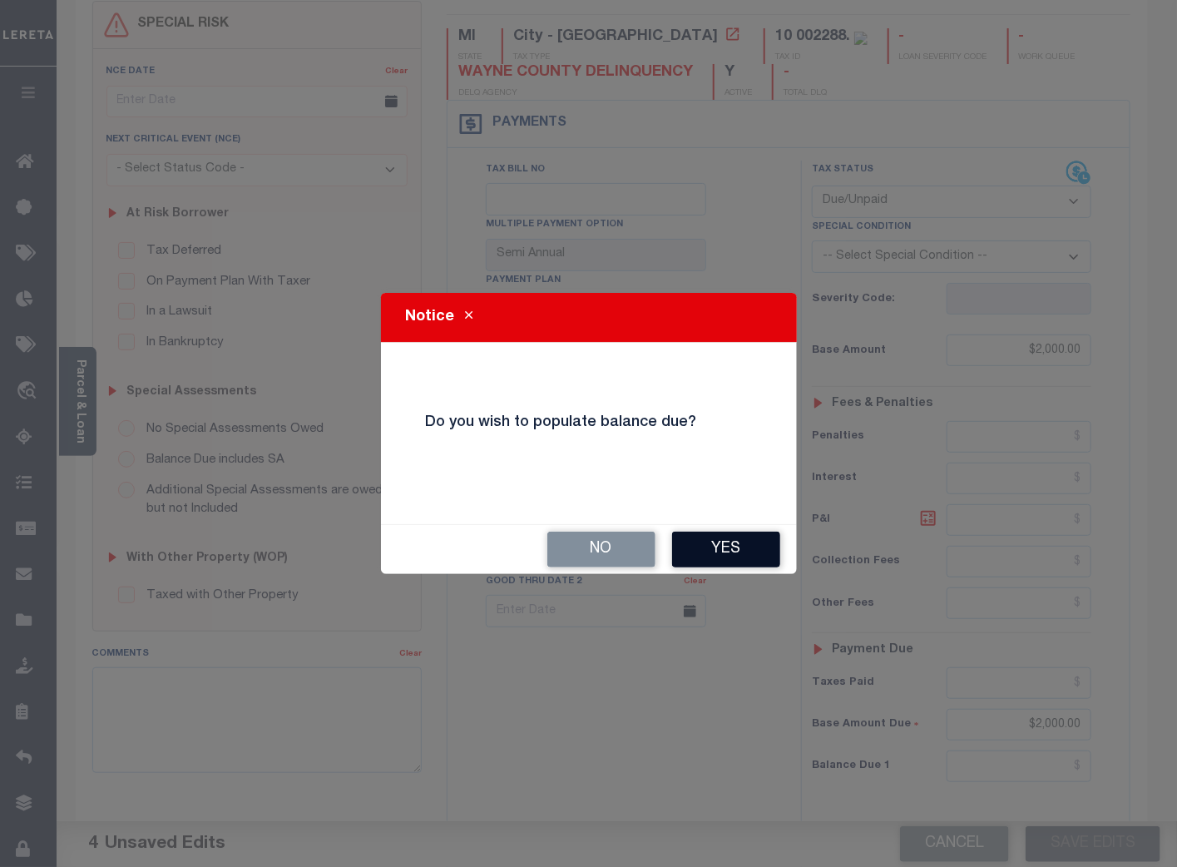
click at [711, 543] on button "Yes" at bounding box center [726, 550] width 108 height 36
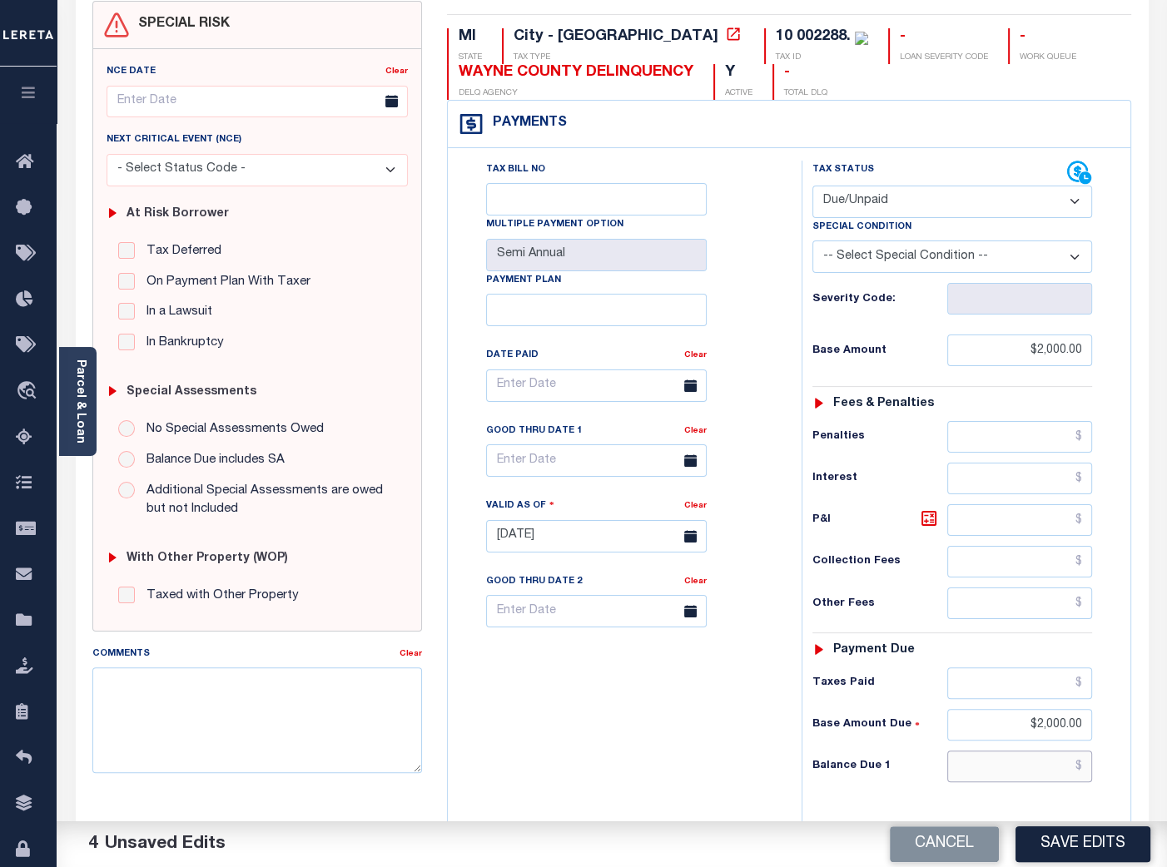
click at [1029, 759] on input "text" at bounding box center [1020, 767] width 146 height 32
type input "$2,000.00"
click at [1092, 841] on button "Save Edits" at bounding box center [1082, 844] width 135 height 36
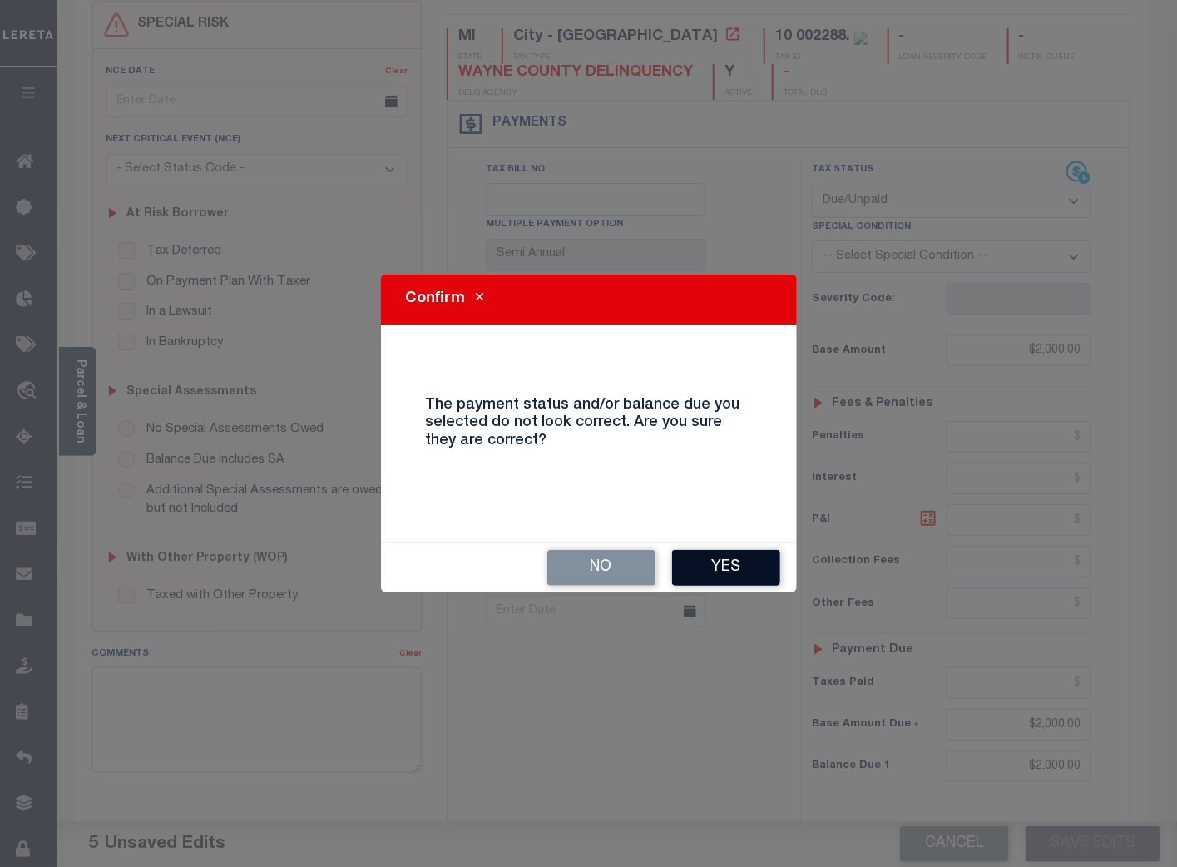
click at [725, 573] on button "Yes" at bounding box center [726, 568] width 108 height 36
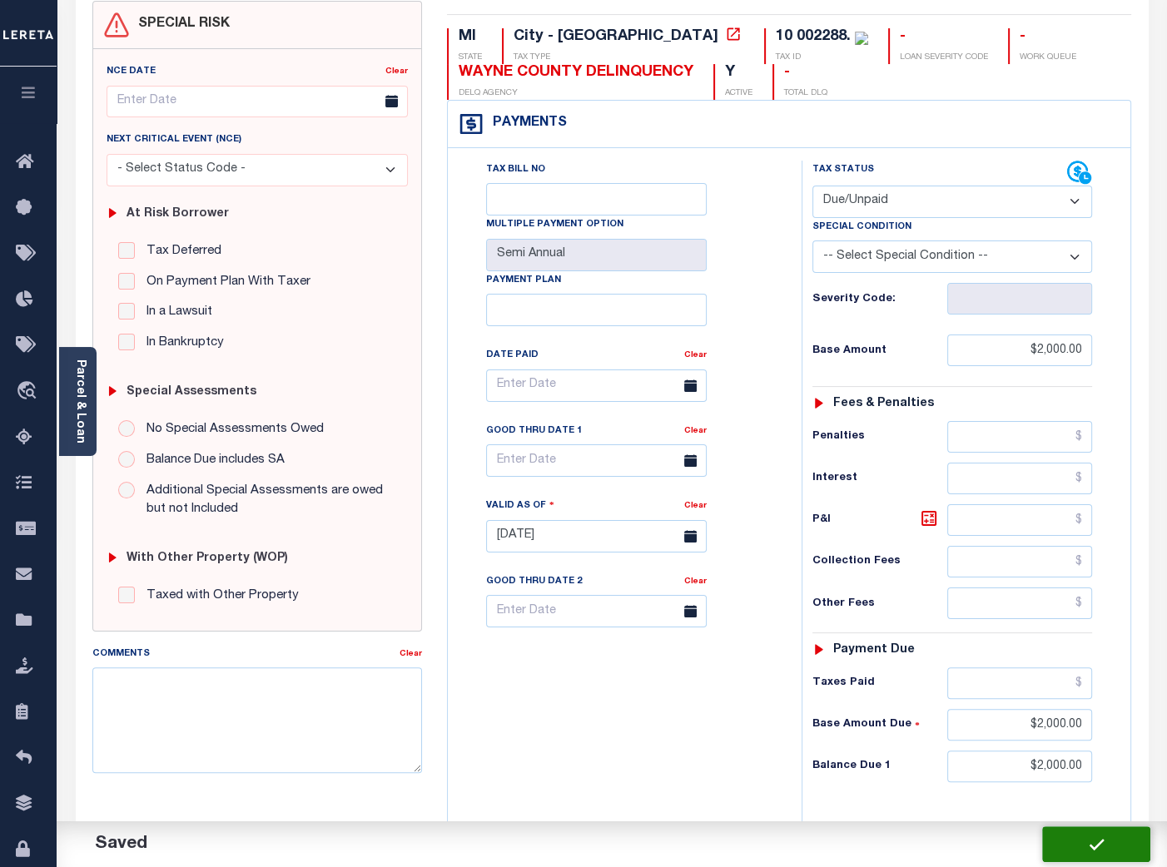
type input "$2,000"
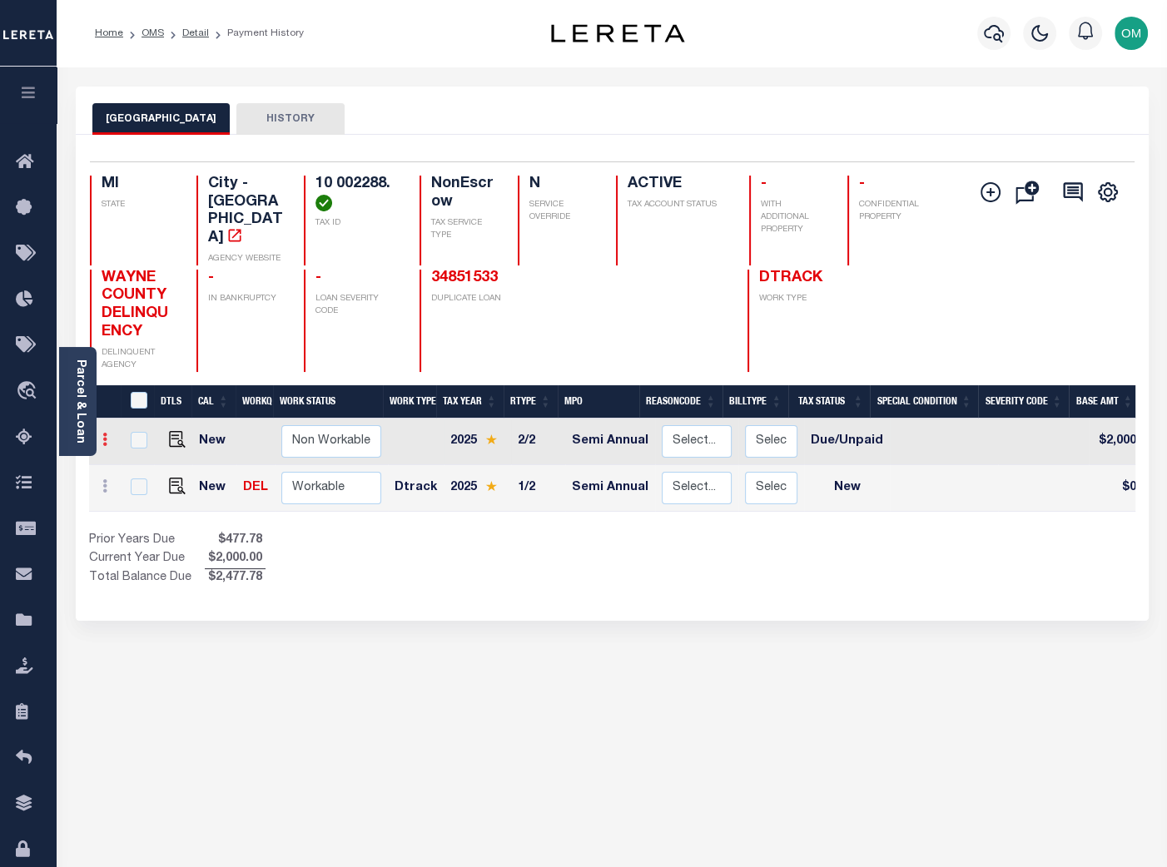
click at [106, 433] on icon at bounding box center [104, 439] width 5 height 13
click at [112, 482] on link at bounding box center [105, 488] width 18 height 13
click at [111, 482] on link at bounding box center [105, 488] width 18 height 13
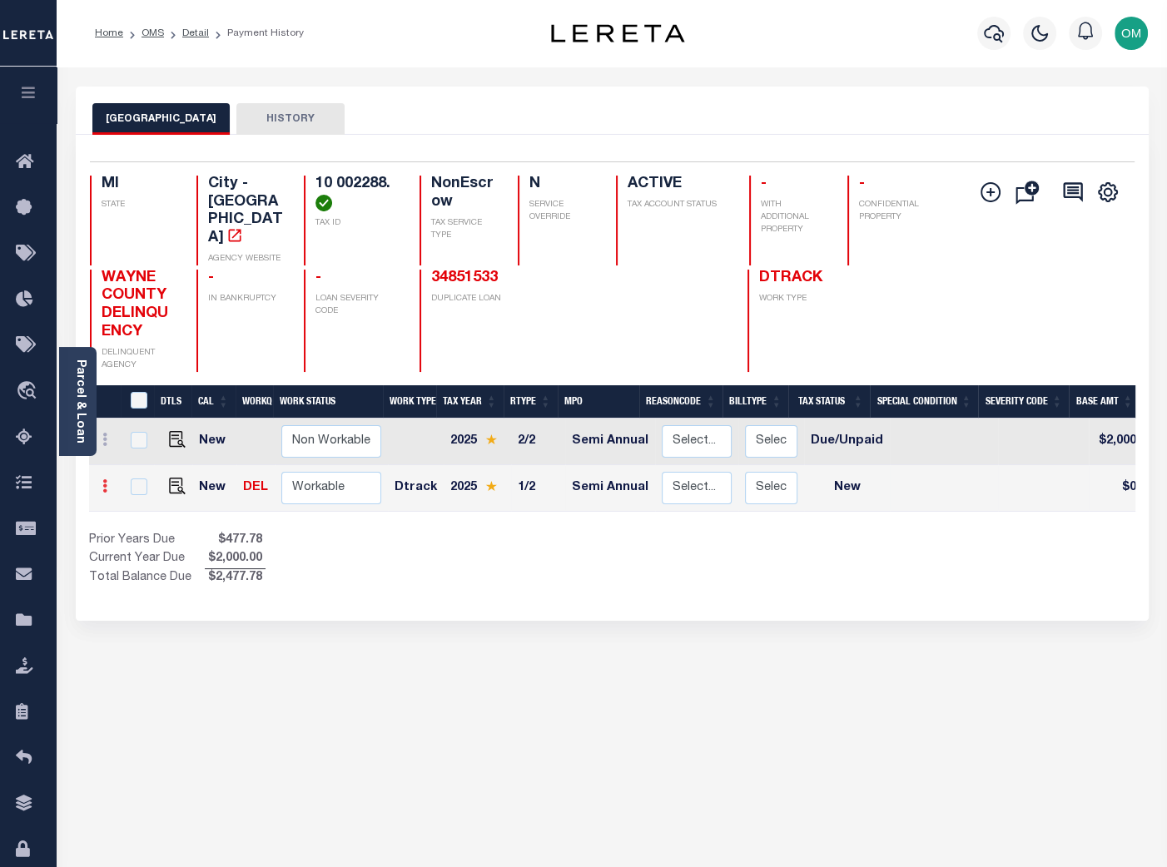
click at [111, 482] on link at bounding box center [105, 488] width 18 height 13
click at [983, 188] on icon "" at bounding box center [990, 192] width 20 height 20
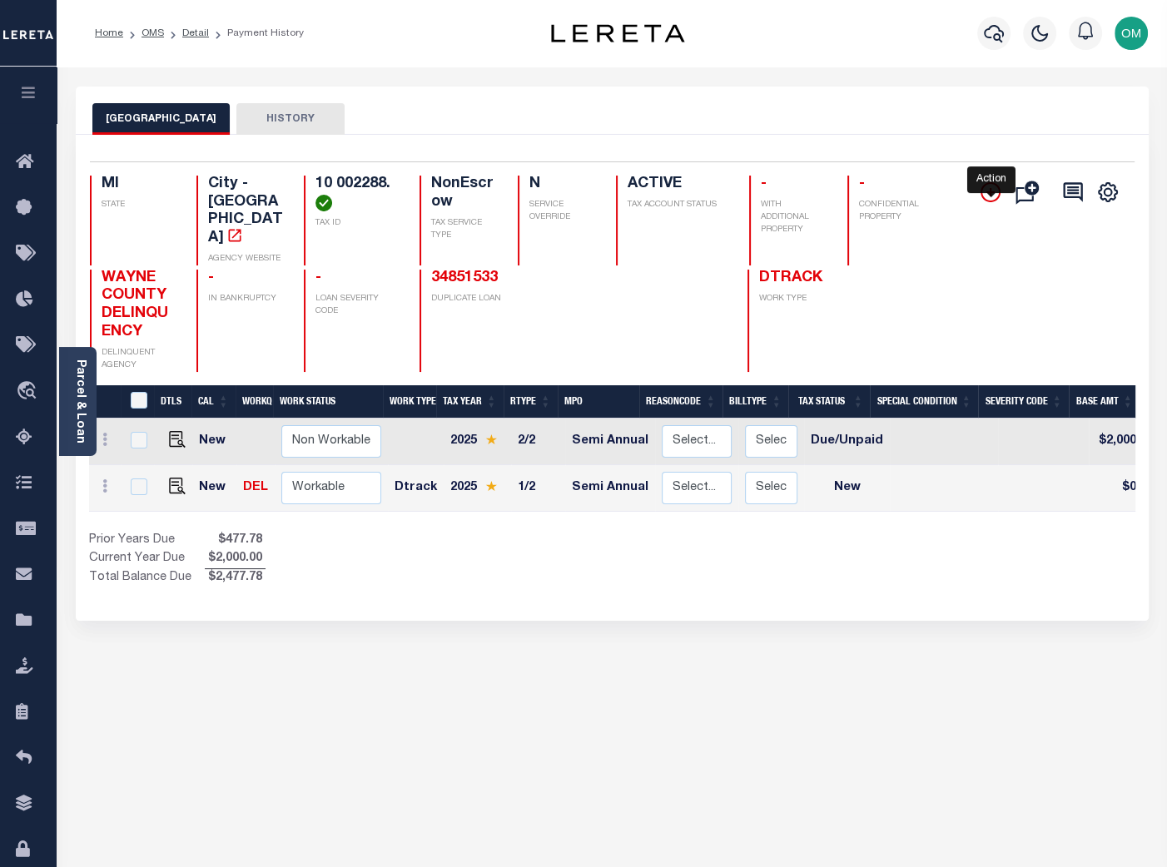
click at [984, 189] on icon "" at bounding box center [990, 192] width 20 height 20
click at [985, 190] on icon "" at bounding box center [990, 192] width 20 height 20
drag, startPoint x: 985, startPoint y: 190, endPoint x: 947, endPoint y: 280, distance: 97.7
click at [979, 218] on div "Add Installment Line Bad Parcel Request Check" at bounding box center [1043, 274] width 155 height 196
click at [457, 270] on link "34851533" at bounding box center [464, 277] width 67 height 15
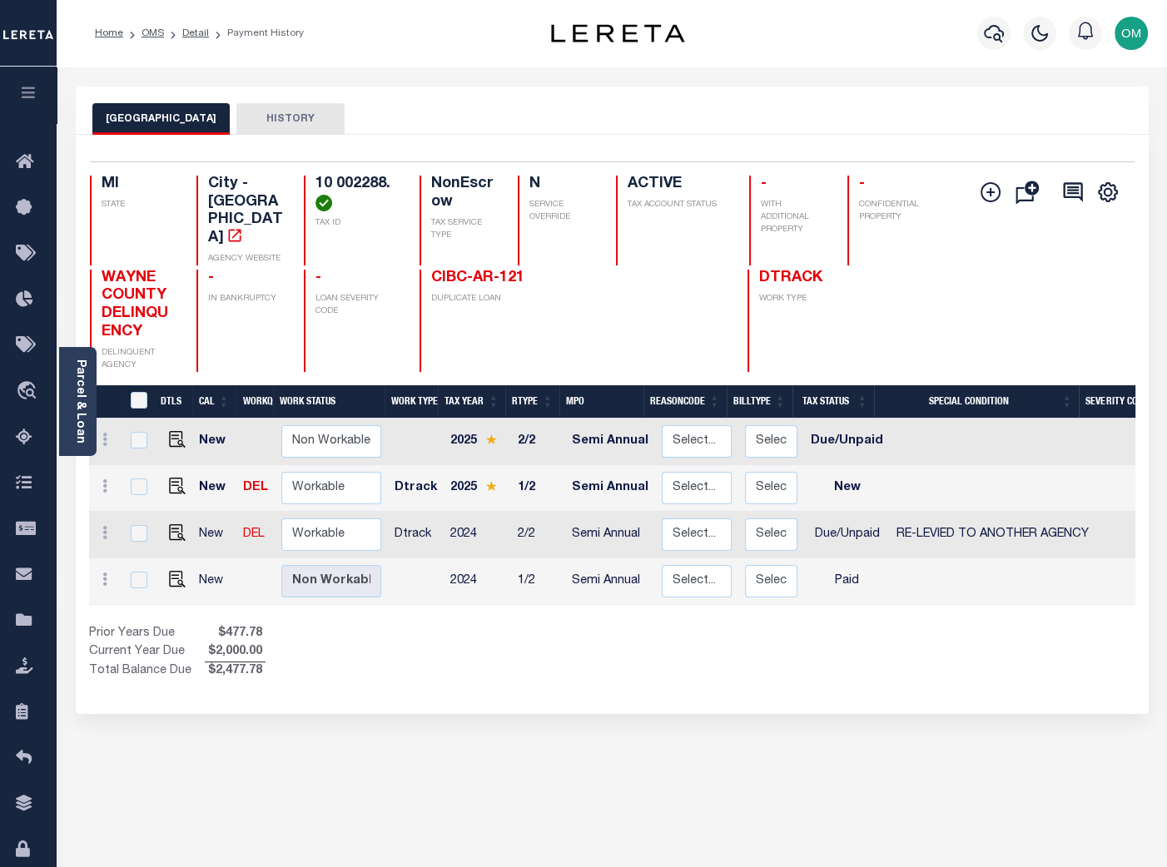
click at [457, 270] on link "CIBC-AR-121" at bounding box center [477, 277] width 93 height 15
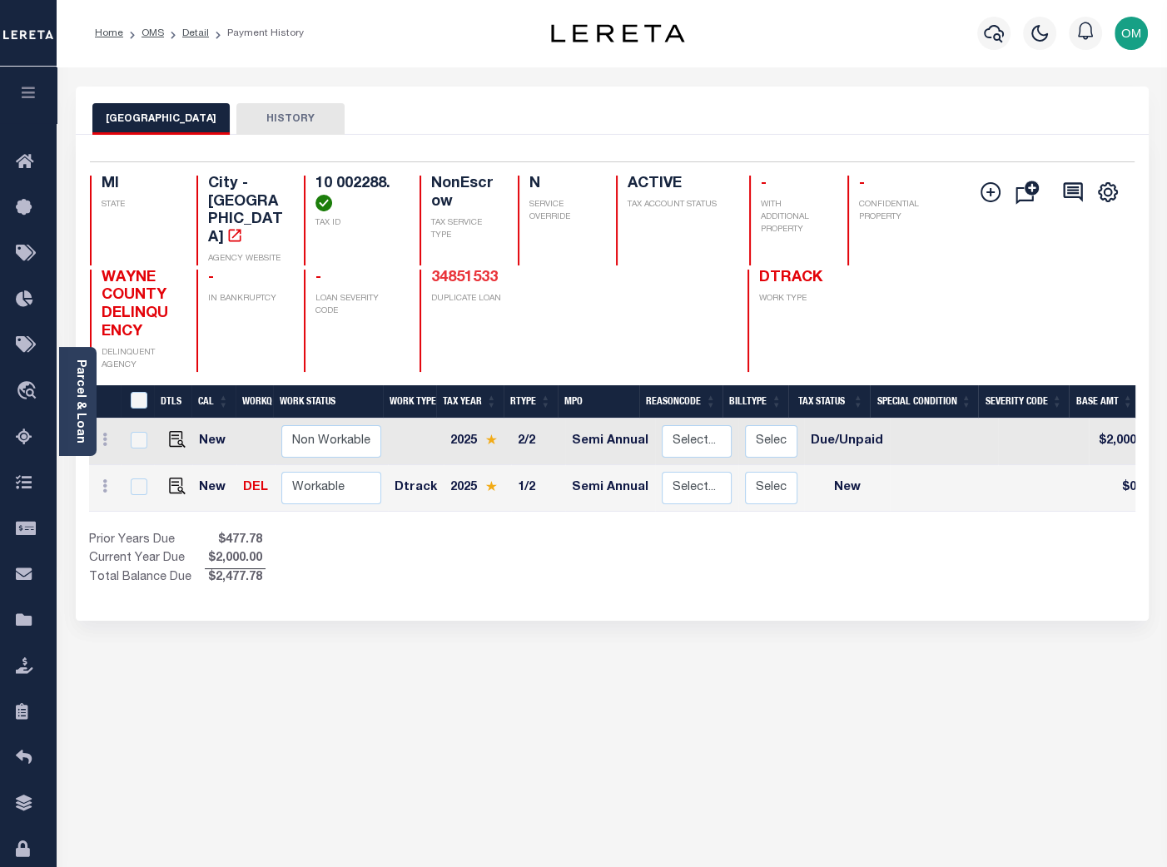
click at [481, 270] on link "34851533" at bounding box center [464, 277] width 67 height 15
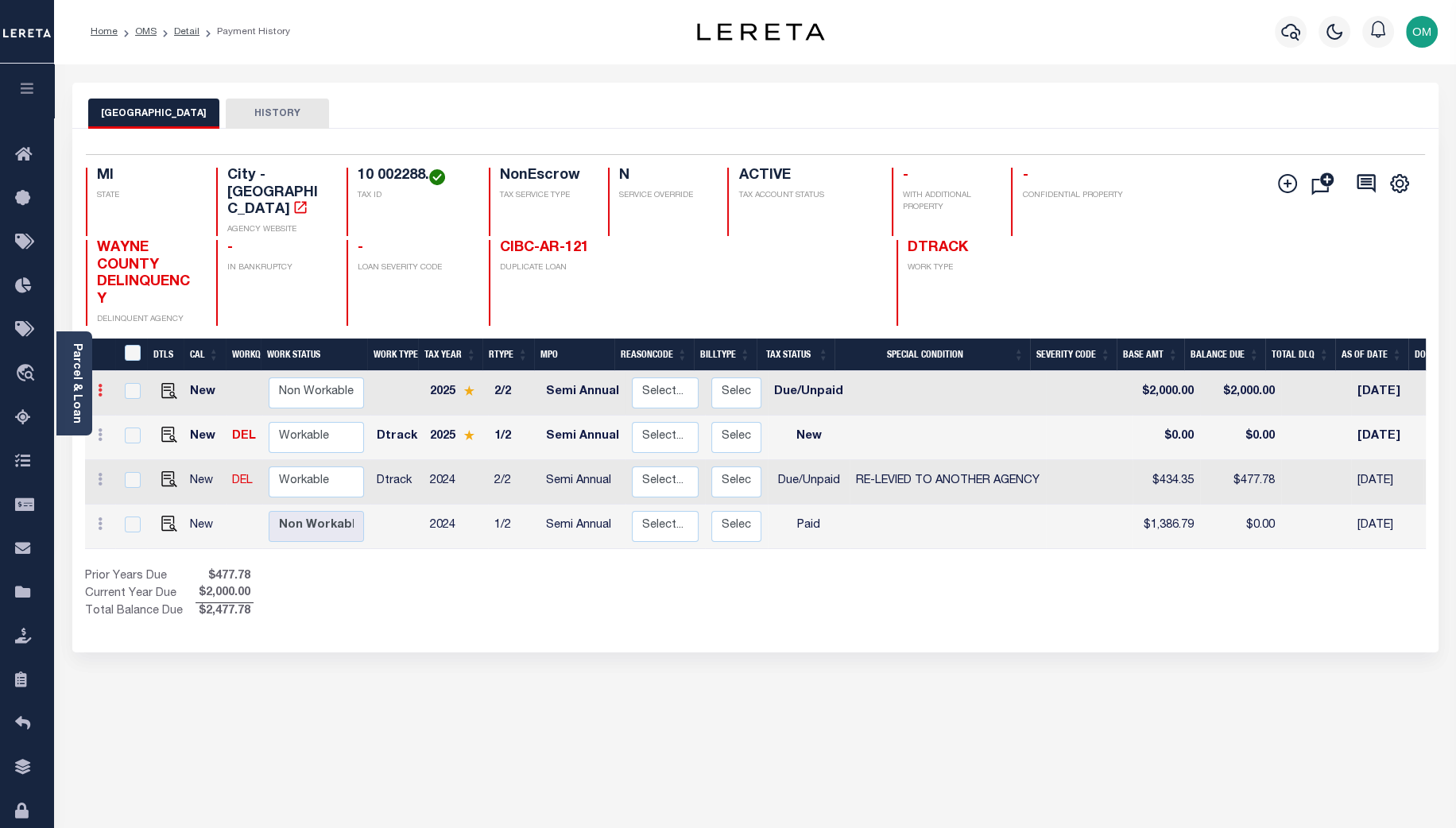
click at [99, 384] on icon at bounding box center [99, 390] width 5 height 12
click at [97, 384] on icon at bounding box center [99, 390] width 5 height 12
click at [98, 384] on icon at bounding box center [99, 390] width 5 height 12
click at [1114, 181] on icon "" at bounding box center [1288, 183] width 19 height 19
